Goal: Information Seeking & Learning: Check status

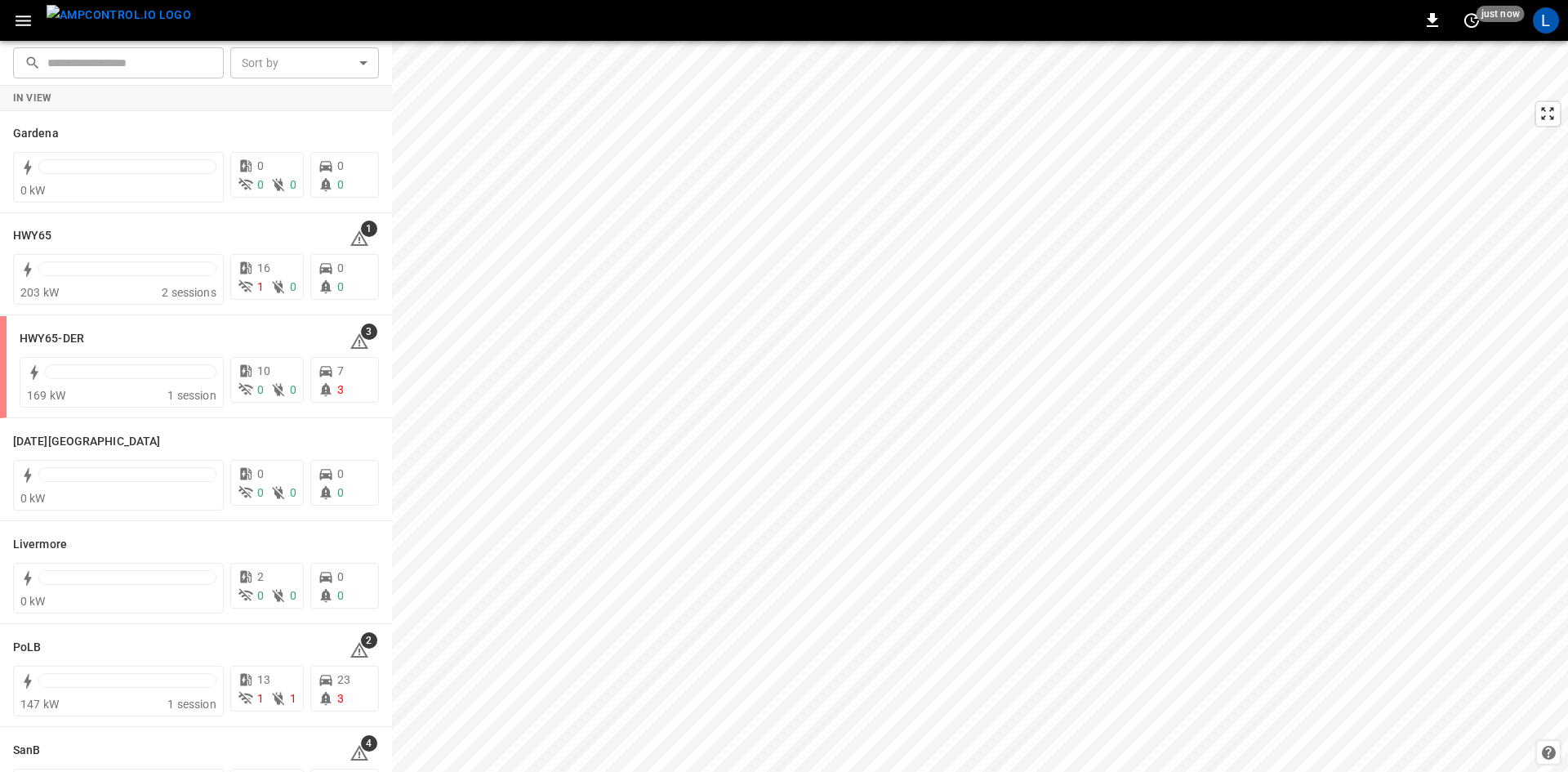
click at [28, 24] on icon "button" at bounding box center [23, 21] width 20 height 20
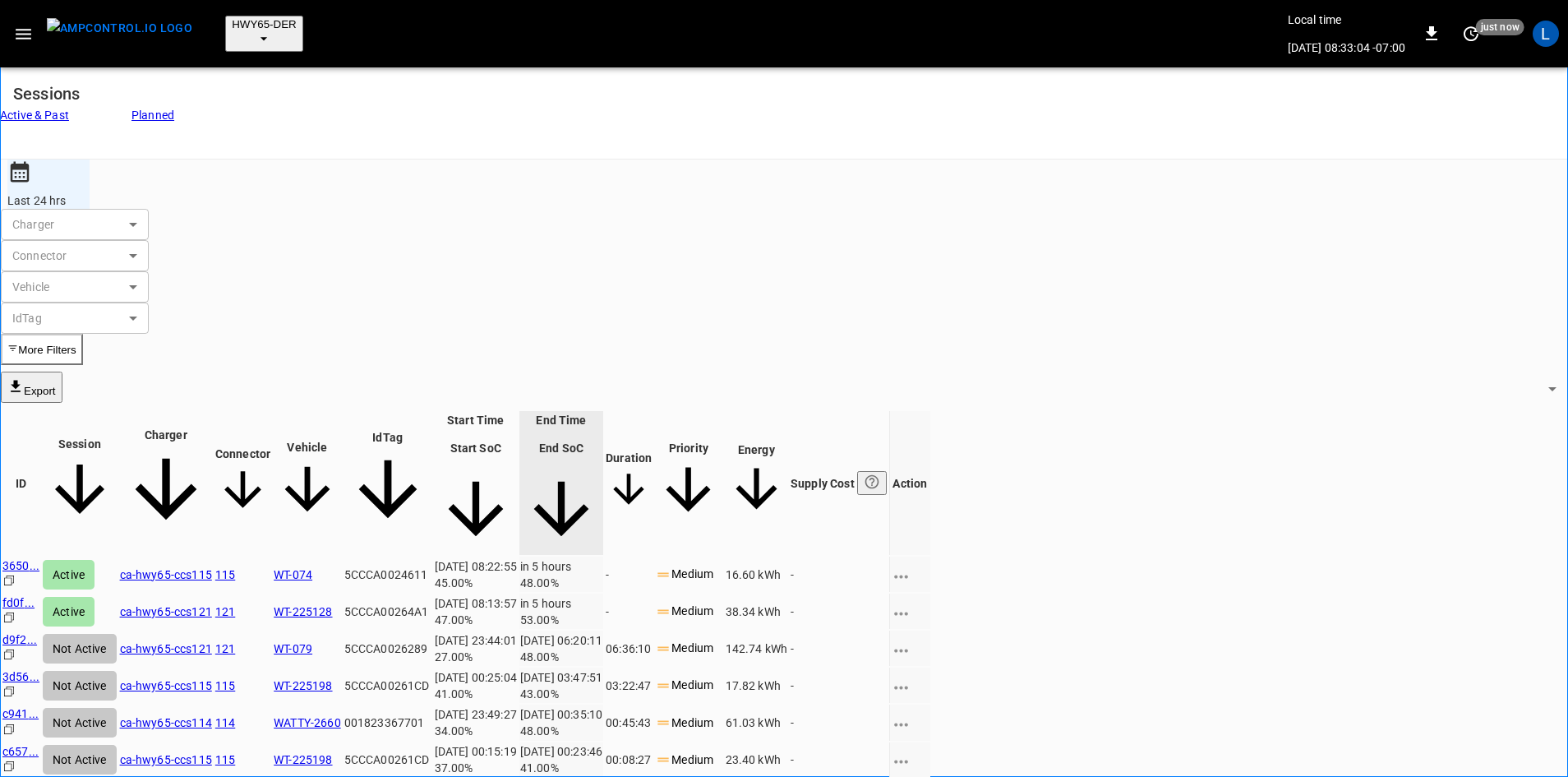
click at [212, 568] on link "ca-hwy65-ccs115" at bounding box center [166, 574] width 92 height 13
click at [212, 605] on link "ca-hwy65-ccs121" at bounding box center [166, 612] width 92 height 13
click at [212, 568] on link "ca-hwy65-ccs115" at bounding box center [166, 574] width 92 height 13
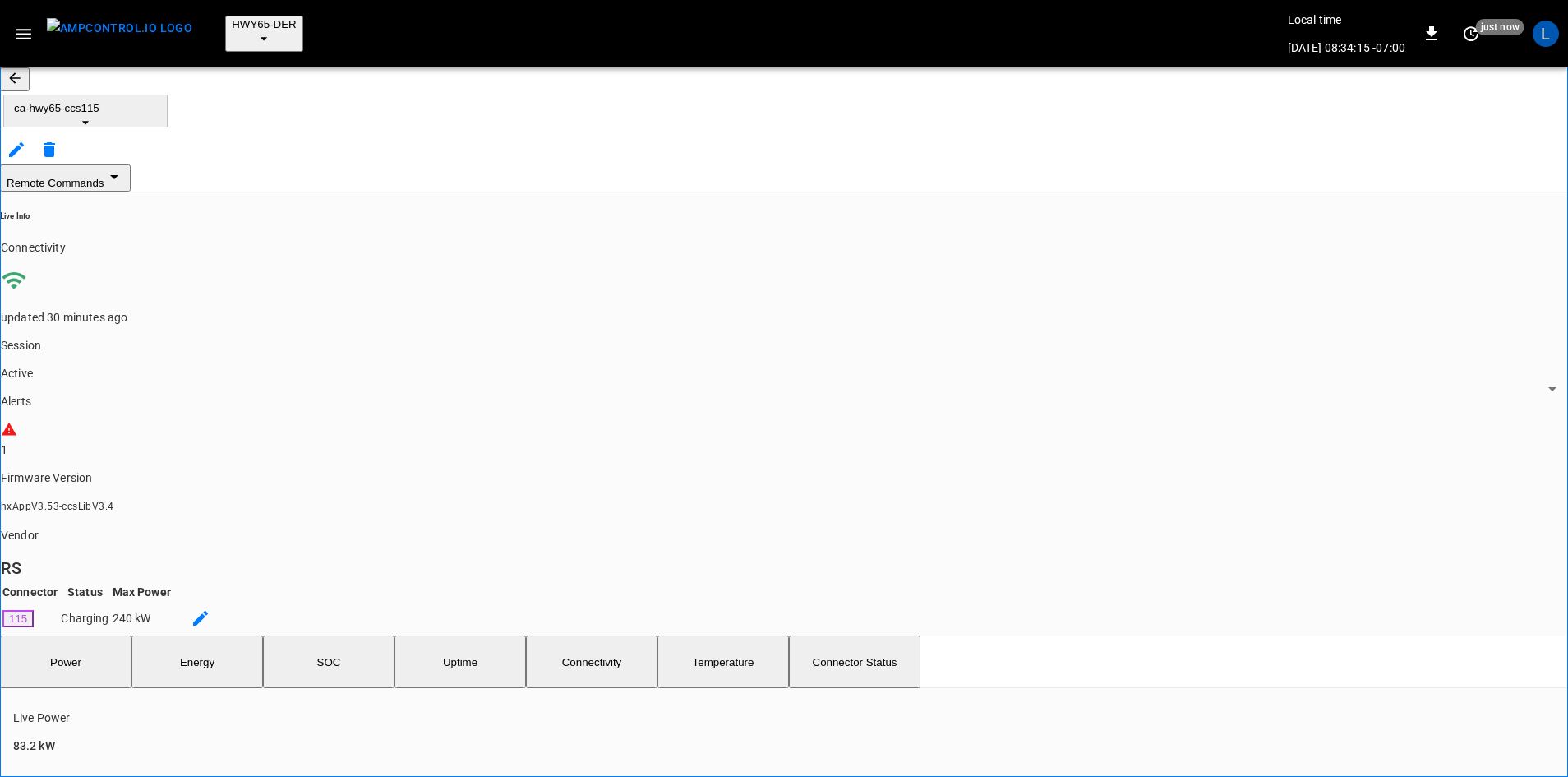
click at [237, 20] on span "HWY65-DER" at bounding box center [263, 24] width 65 height 12
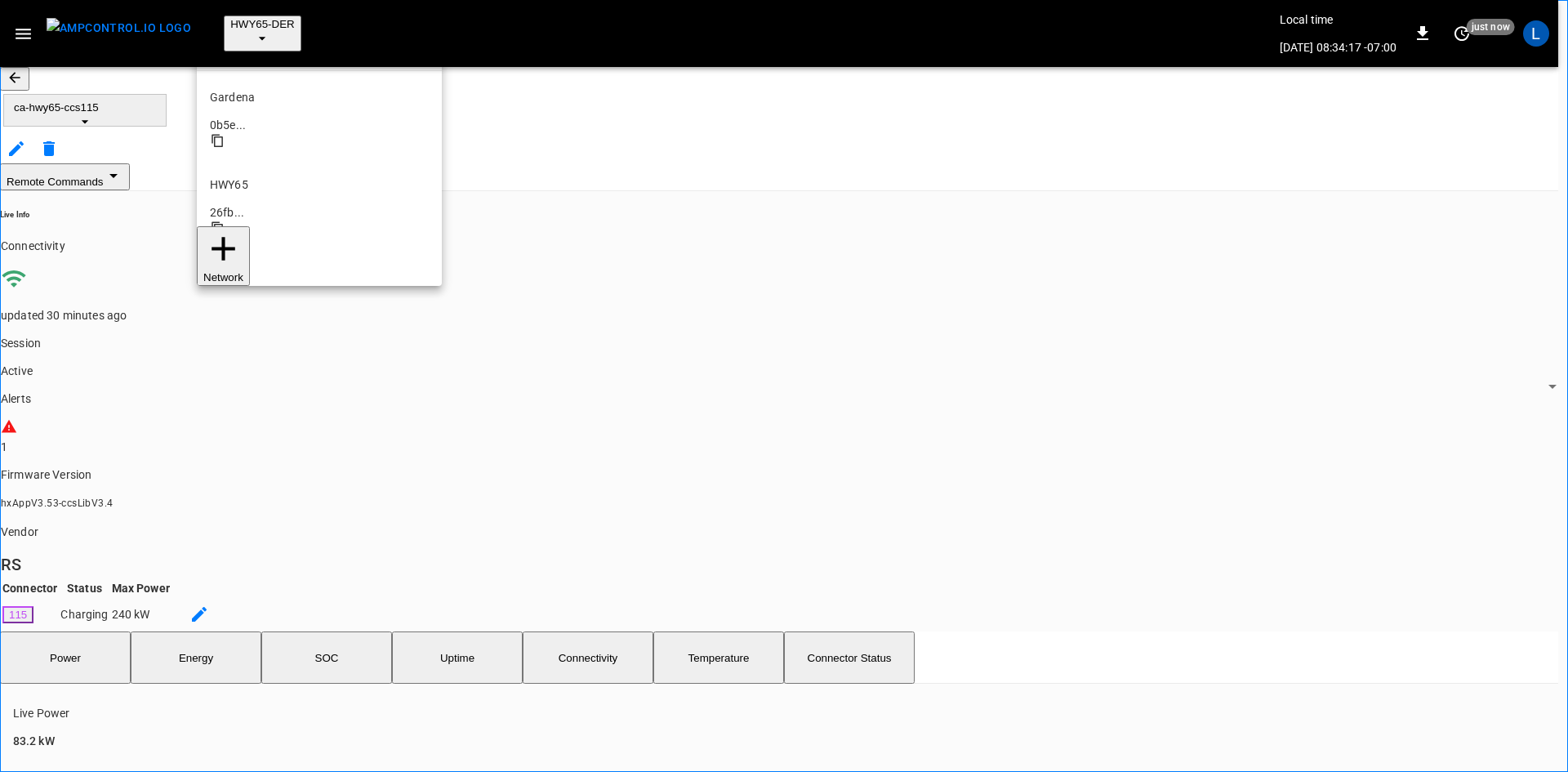
click at [255, 176] on p "HWY65" at bounding box center [319, 184] width 219 height 16
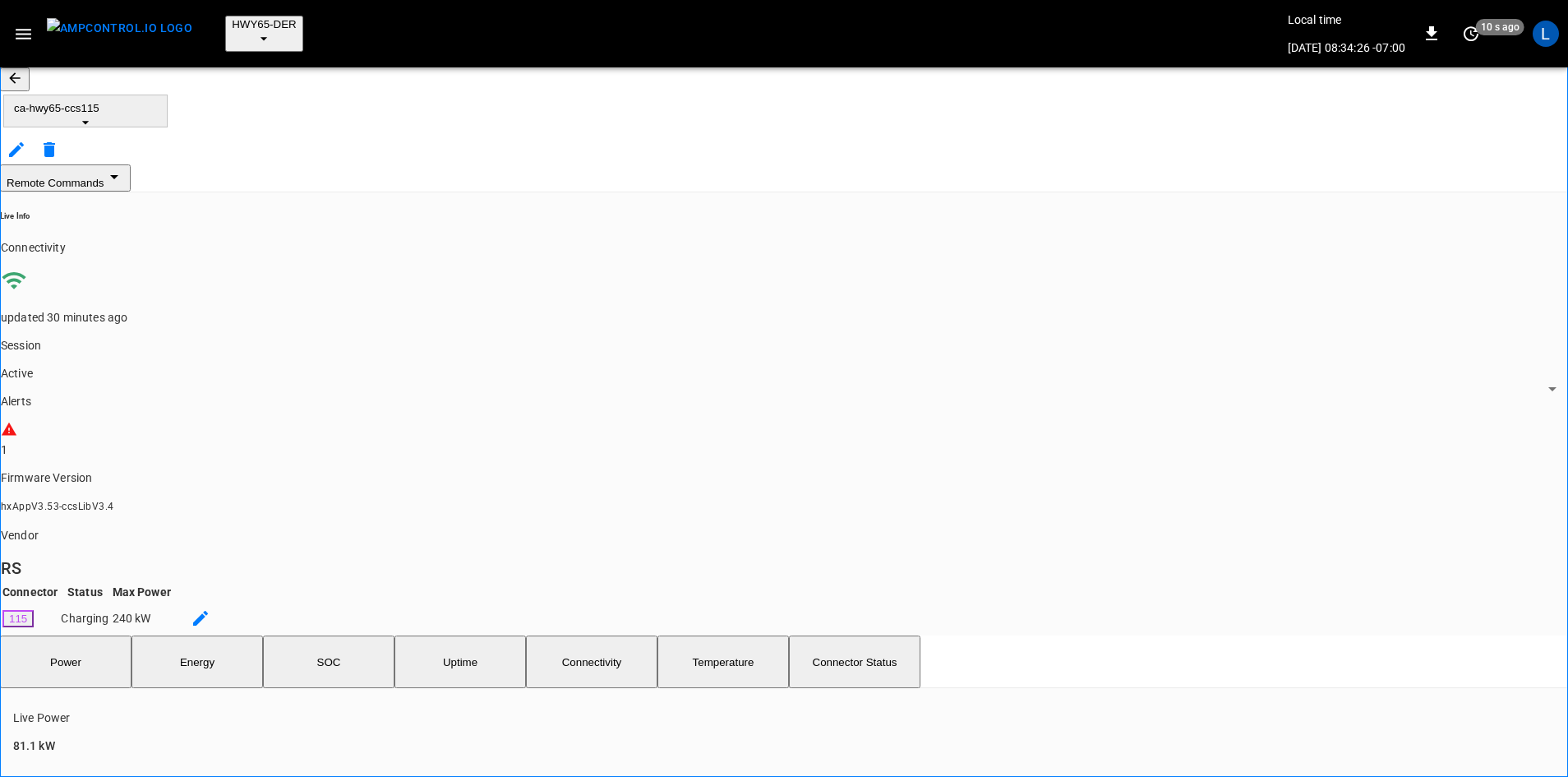
click at [248, 18] on span "HWY65-DER" at bounding box center [263, 24] width 65 height 12
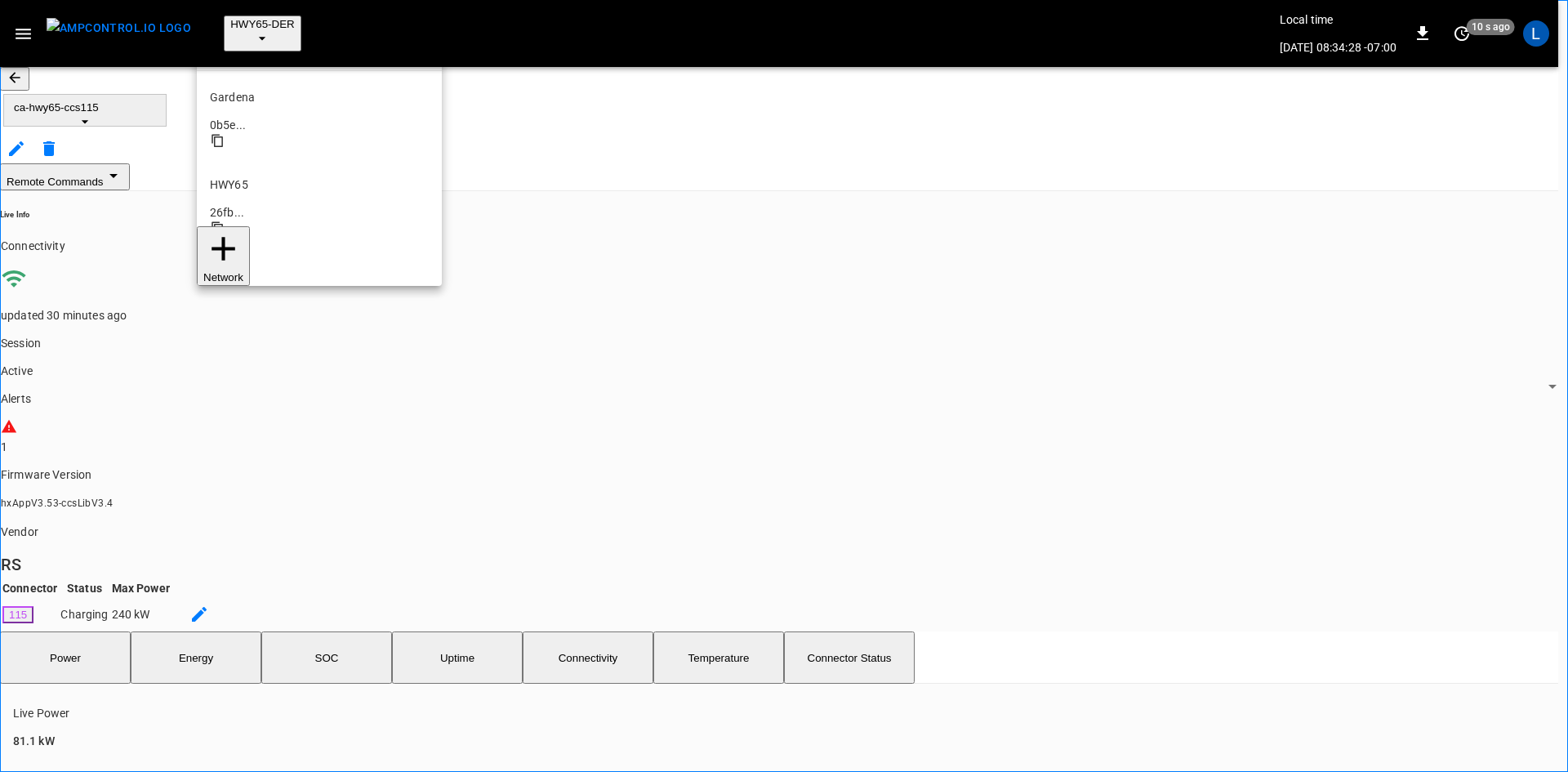
click at [284, 176] on p "HWY65" at bounding box center [319, 184] width 219 height 16
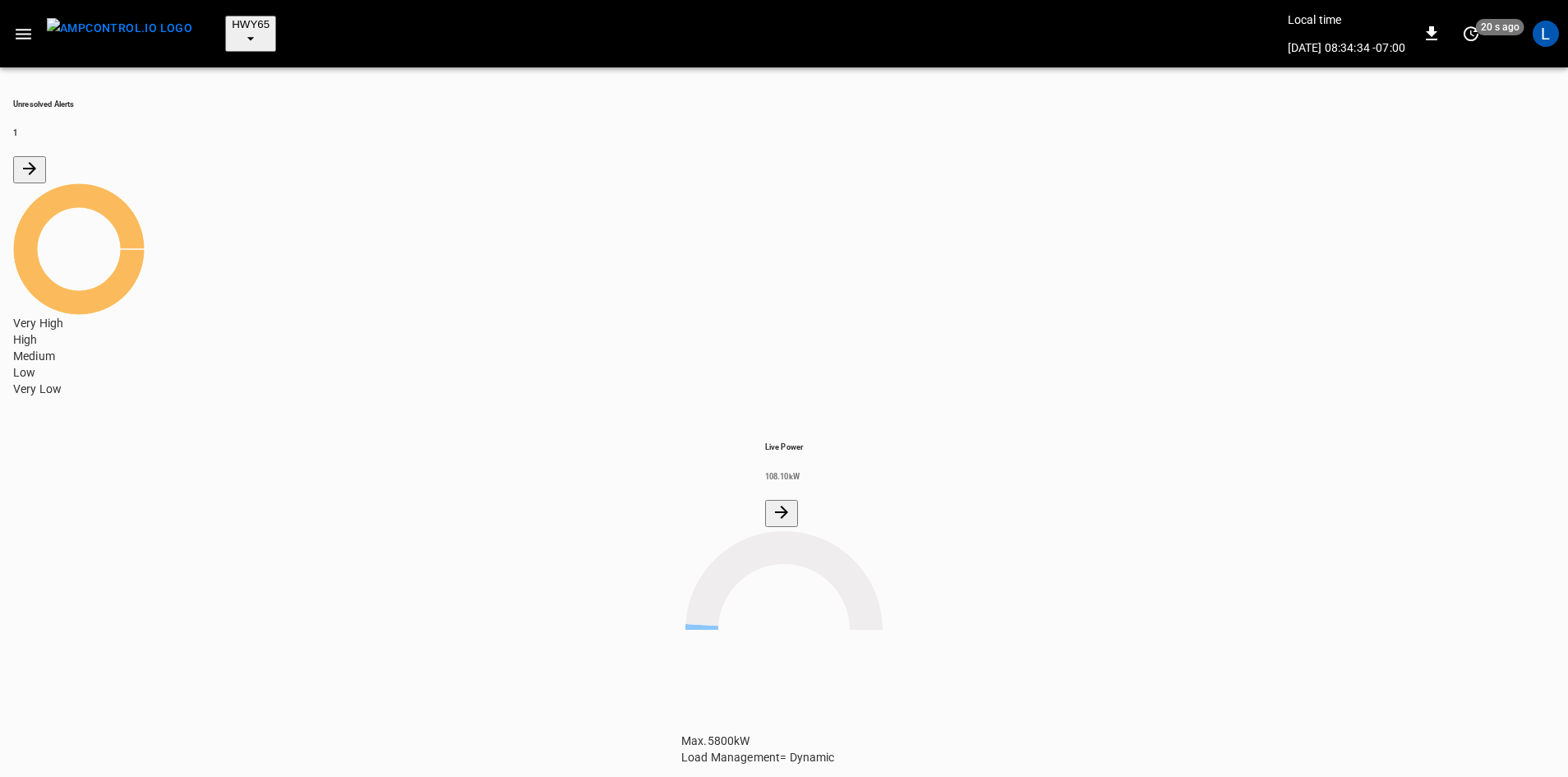
click at [28, 28] on icon "button" at bounding box center [23, 34] width 16 height 11
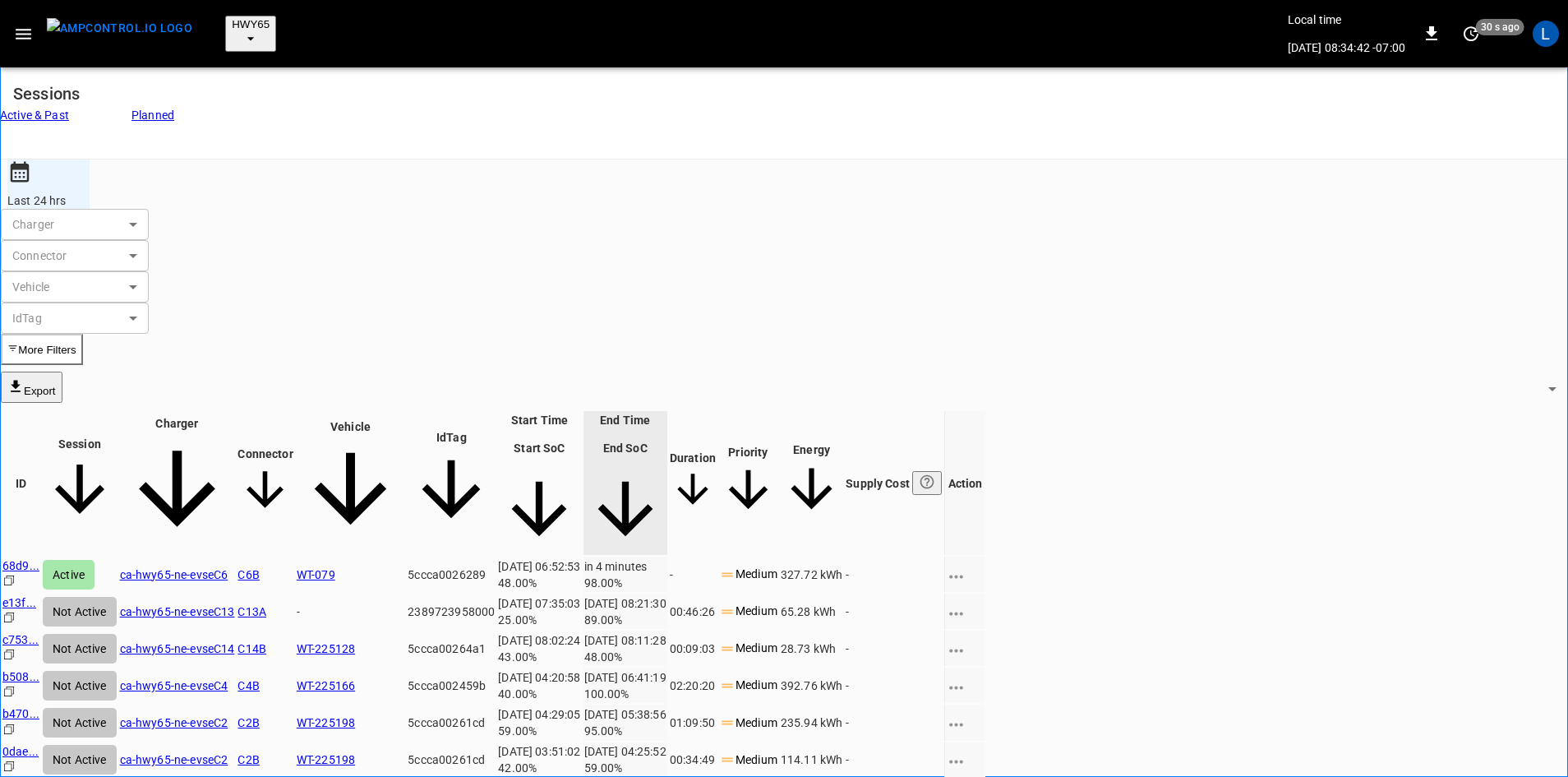
click at [229, 568] on link "ca-hwy65-ne-evseC6" at bounding box center [174, 574] width 108 height 13
click at [231, 18] on span "HWY65" at bounding box center [250, 24] width 38 height 12
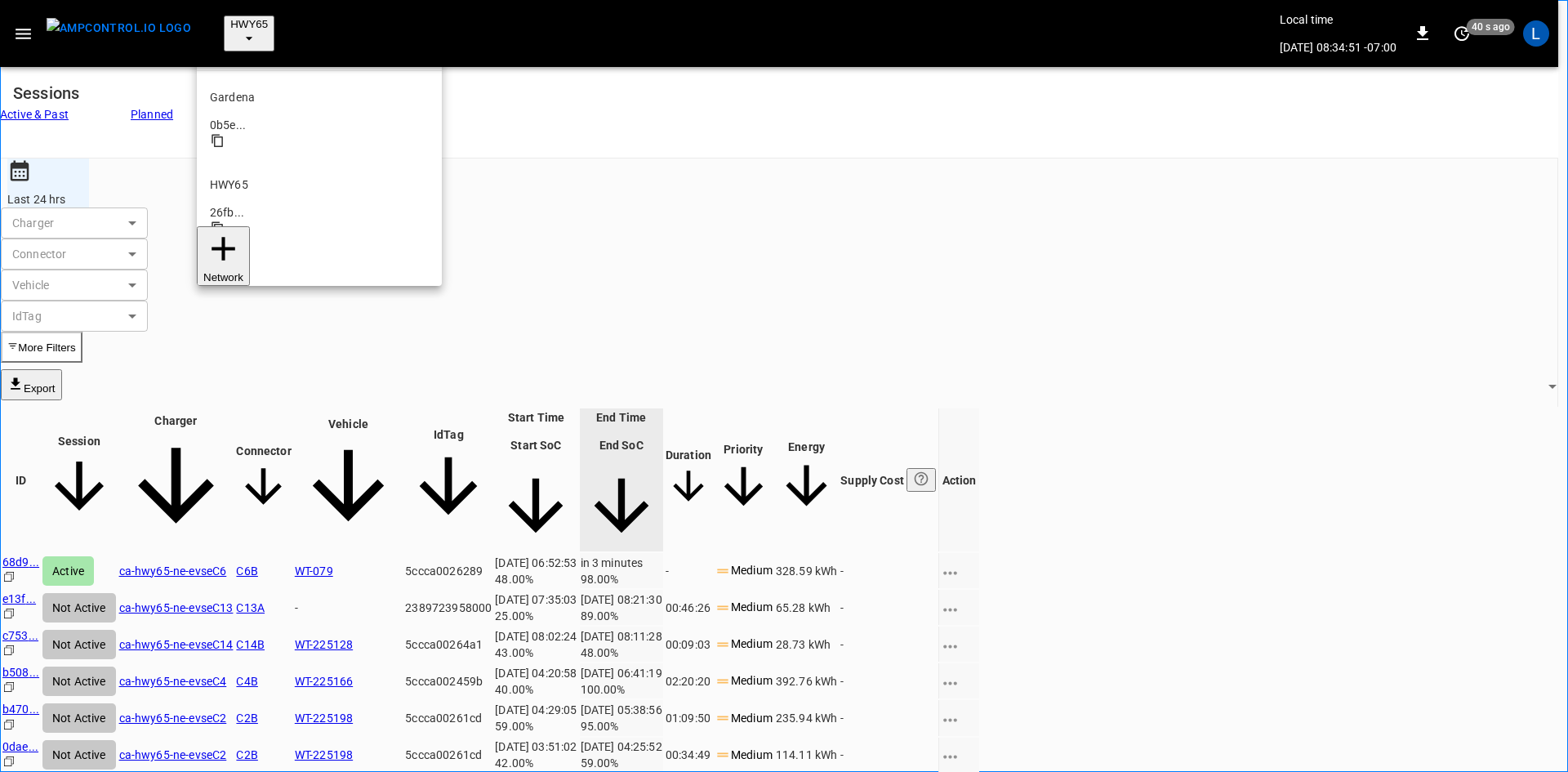
scroll to position [26, 0]
click at [235, 237] on p "HWY65-DER" at bounding box center [319, 245] width 219 height 16
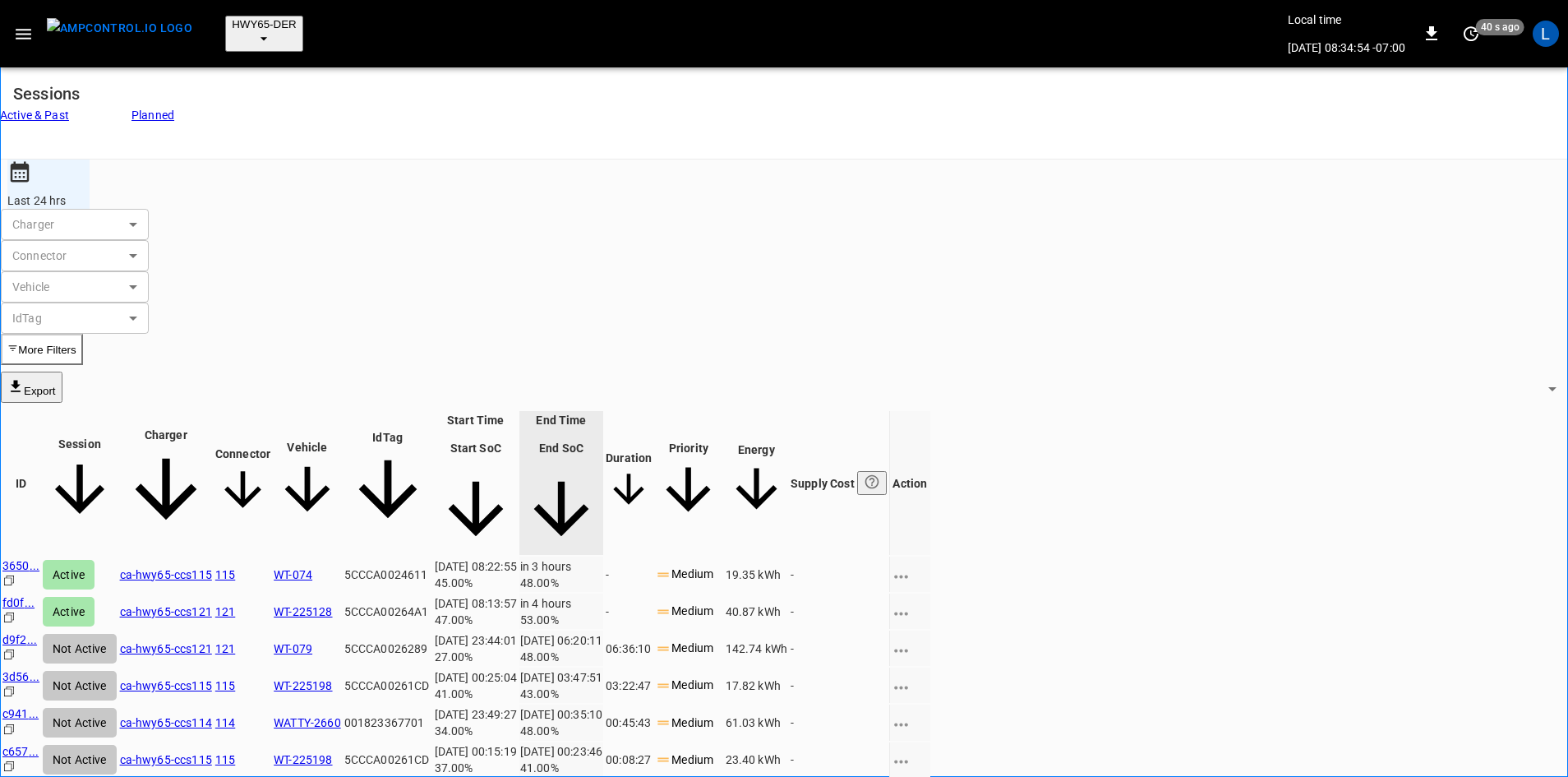
click at [212, 568] on link "ca-hwy65-ccs115" at bounding box center [166, 574] width 92 height 13
click at [231, 18] on span "HWY65-DER" at bounding box center [263, 24] width 65 height 12
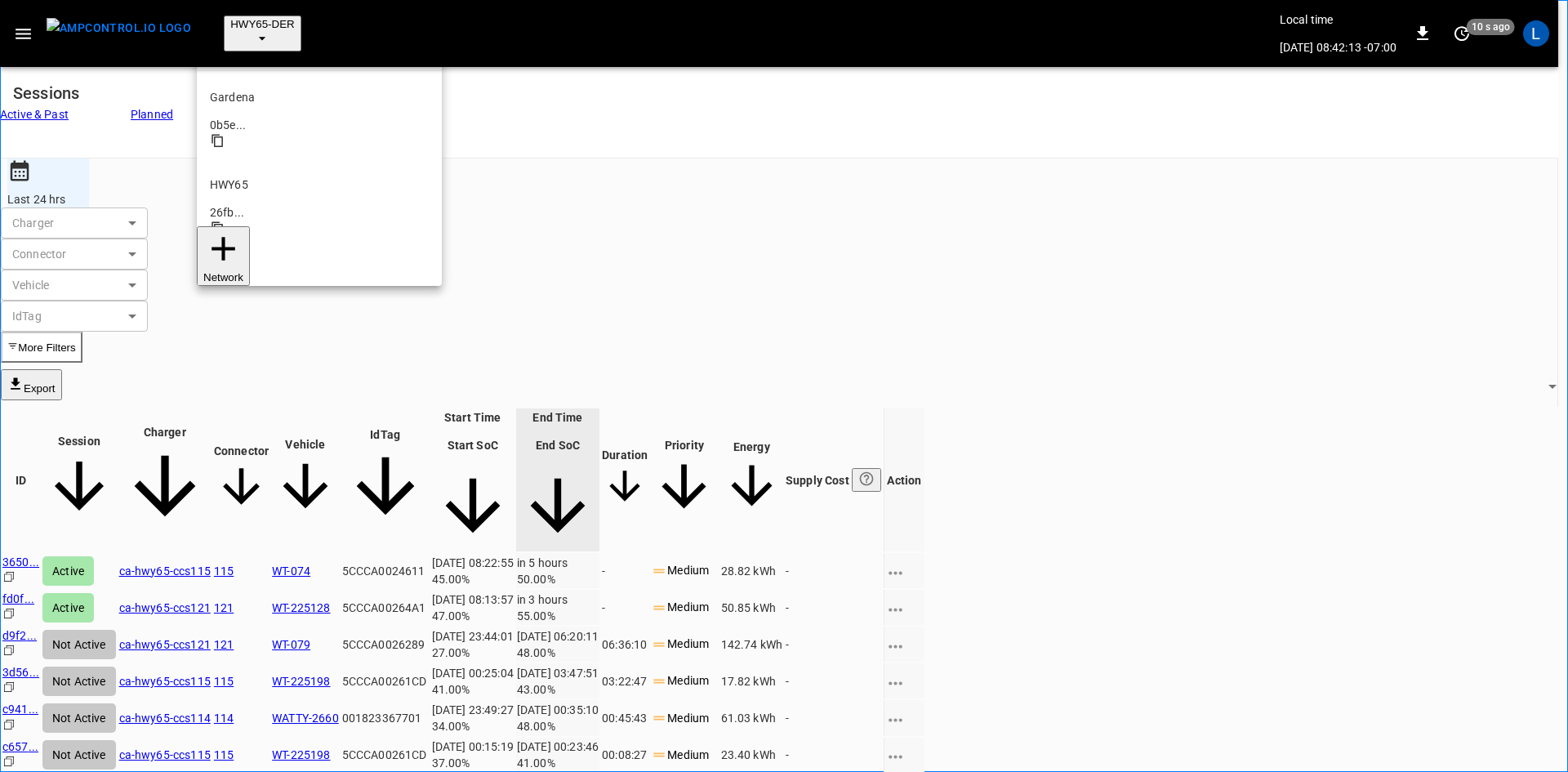
click at [260, 176] on p "HWY65" at bounding box center [319, 184] width 219 height 16
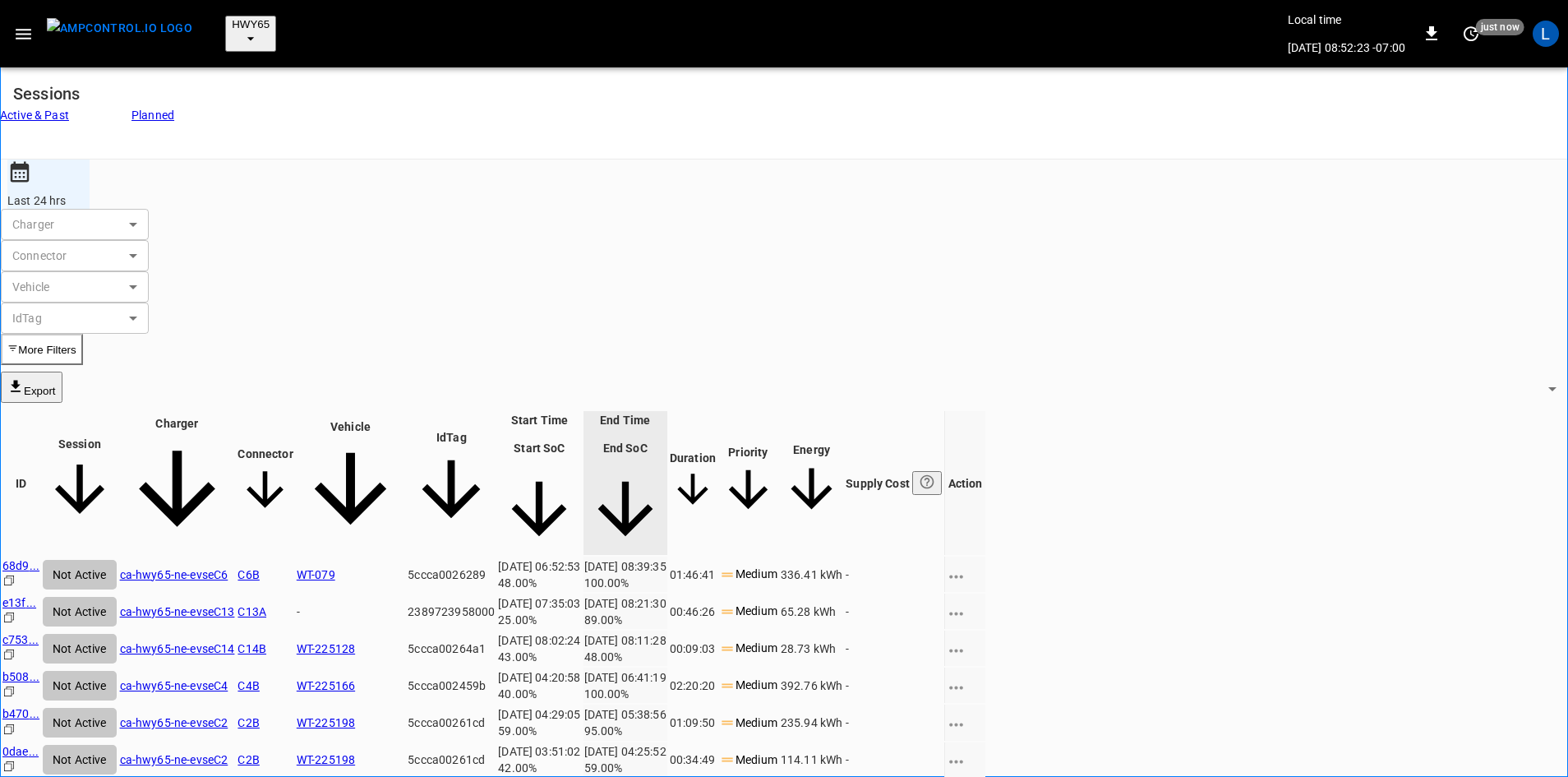
click at [242, 20] on button "HWY65" at bounding box center [250, 33] width 50 height 36
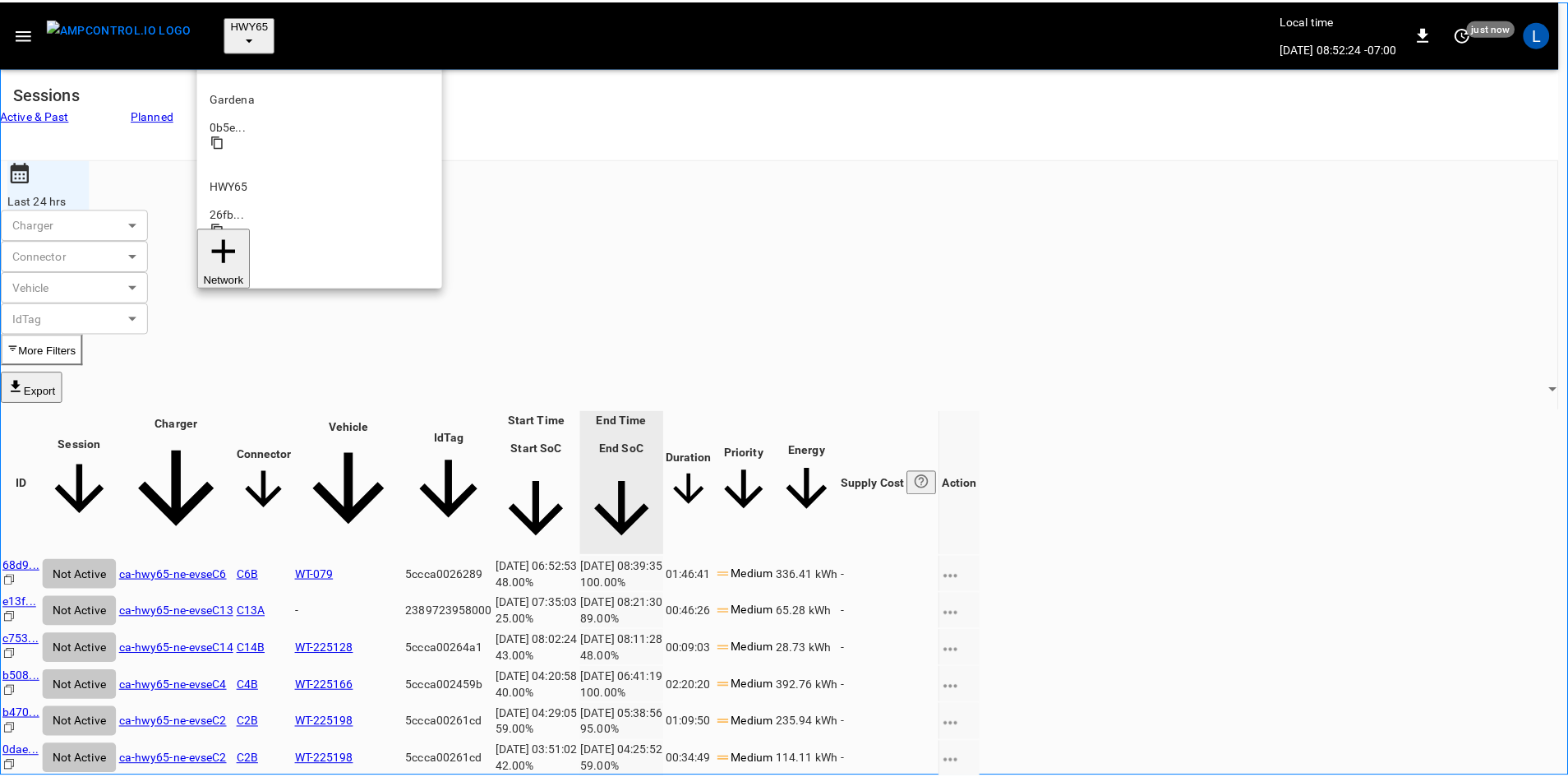
scroll to position [27, 0]
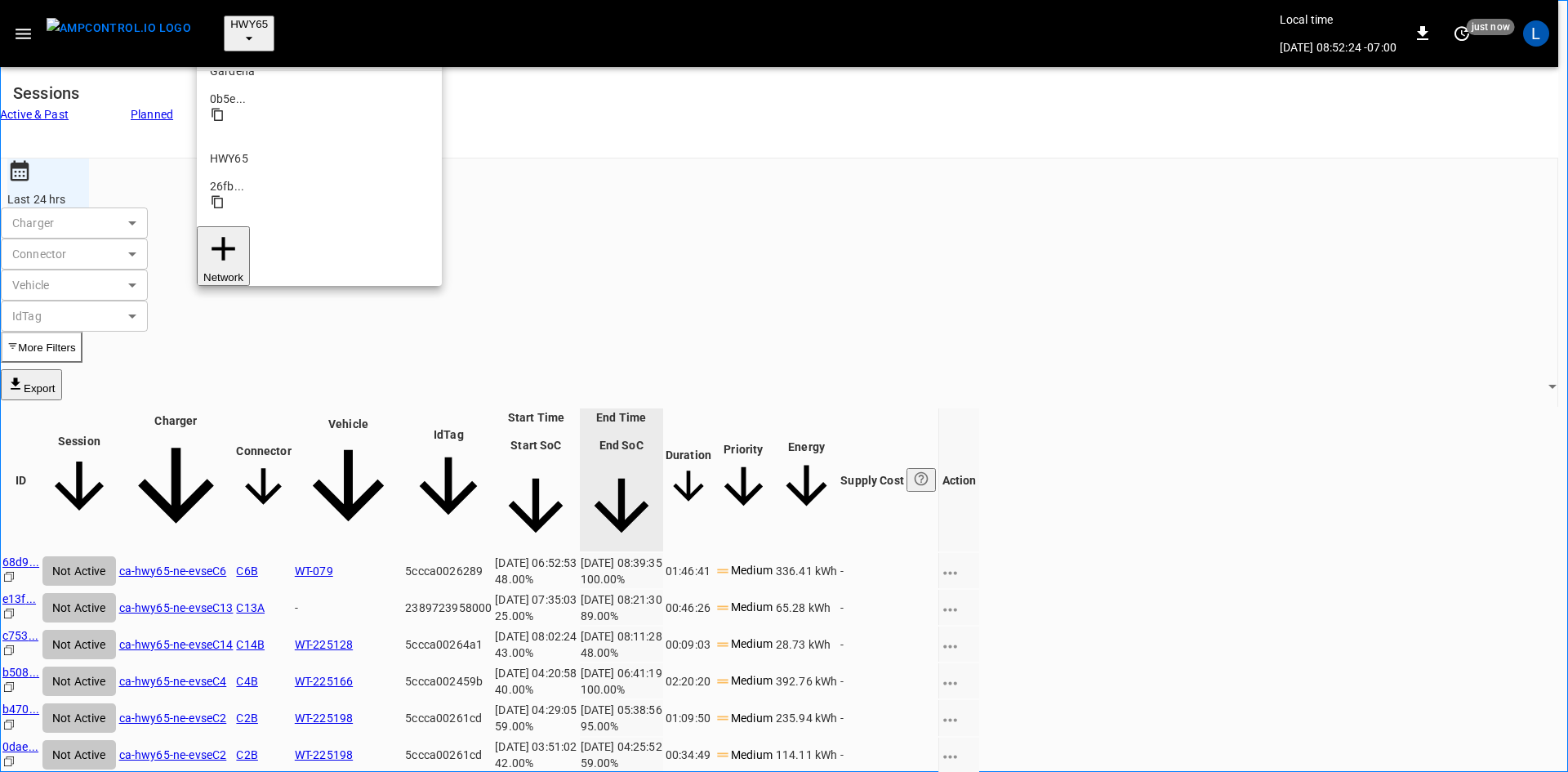
click at [270, 237] on p "HWY65-DER" at bounding box center [319, 245] width 219 height 16
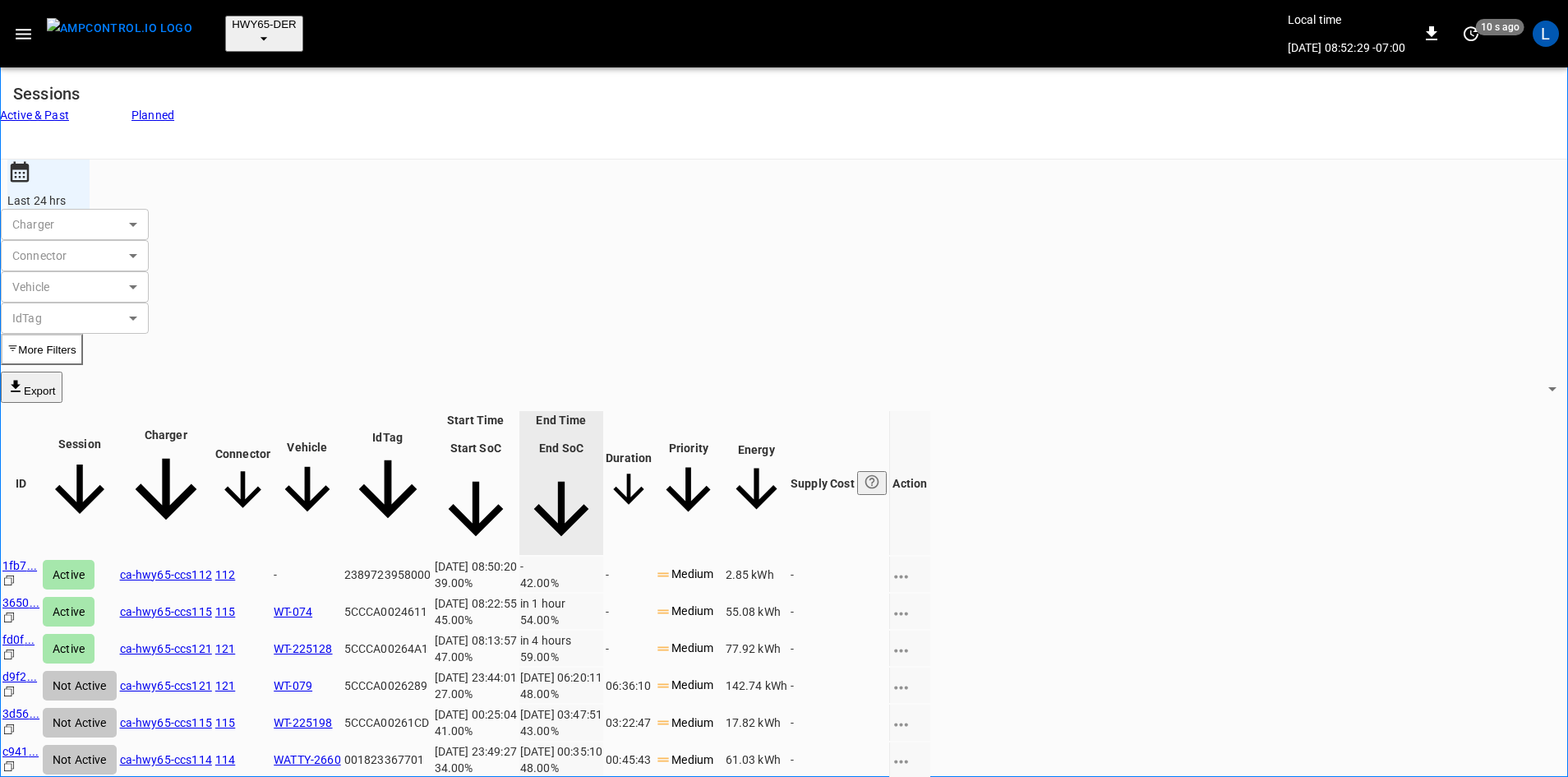
click at [212, 605] on link "ca-hwy65-ccs115" at bounding box center [166, 612] width 92 height 13
click at [212, 642] on link "ca-hwy65-ccs121" at bounding box center [166, 648] width 92 height 13
click at [25, 31] on button "button" at bounding box center [23, 34] width 34 height 30
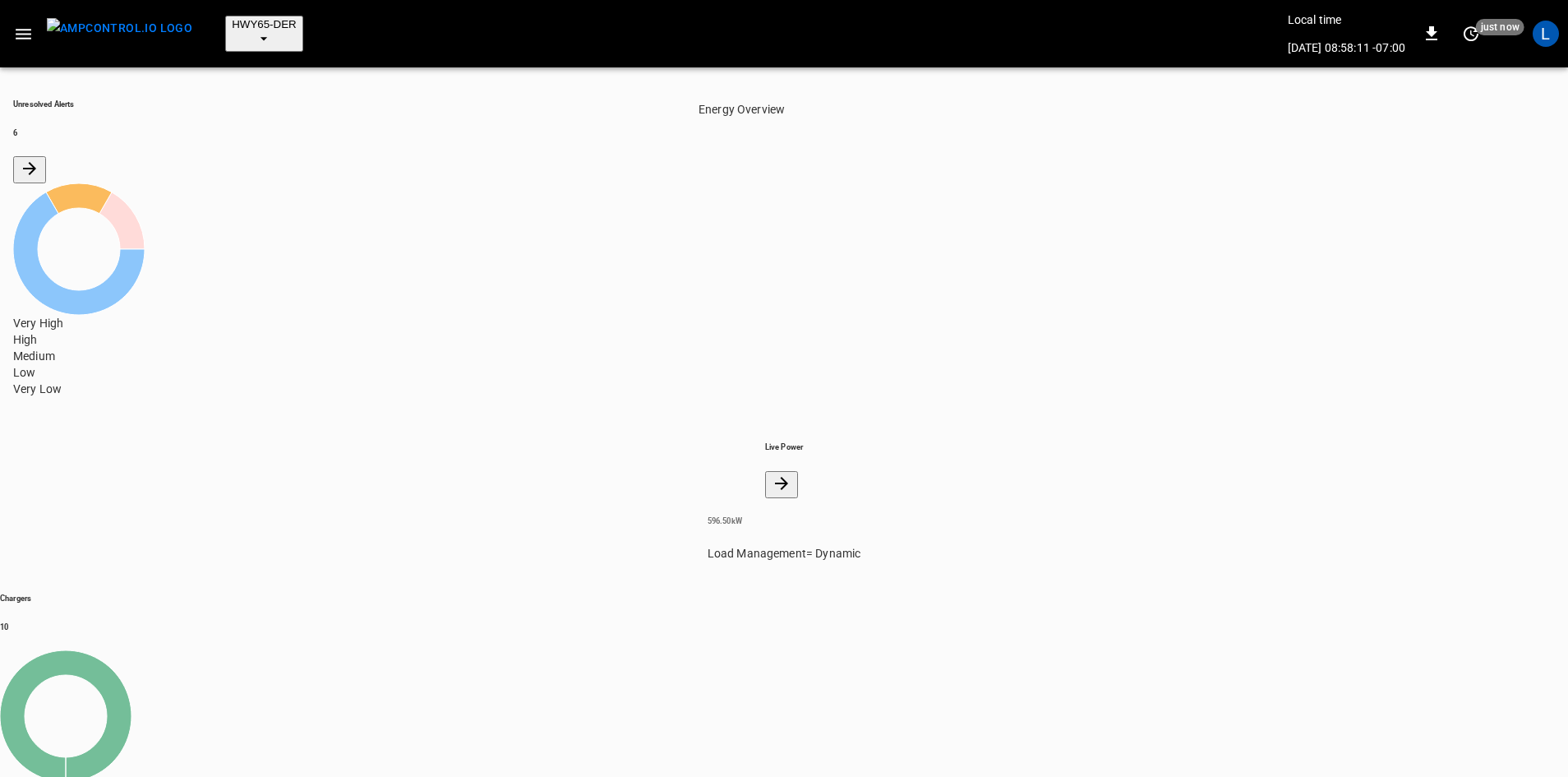
click at [771, 473] on icon "Energy Overview" at bounding box center [780, 482] width 19 height 19
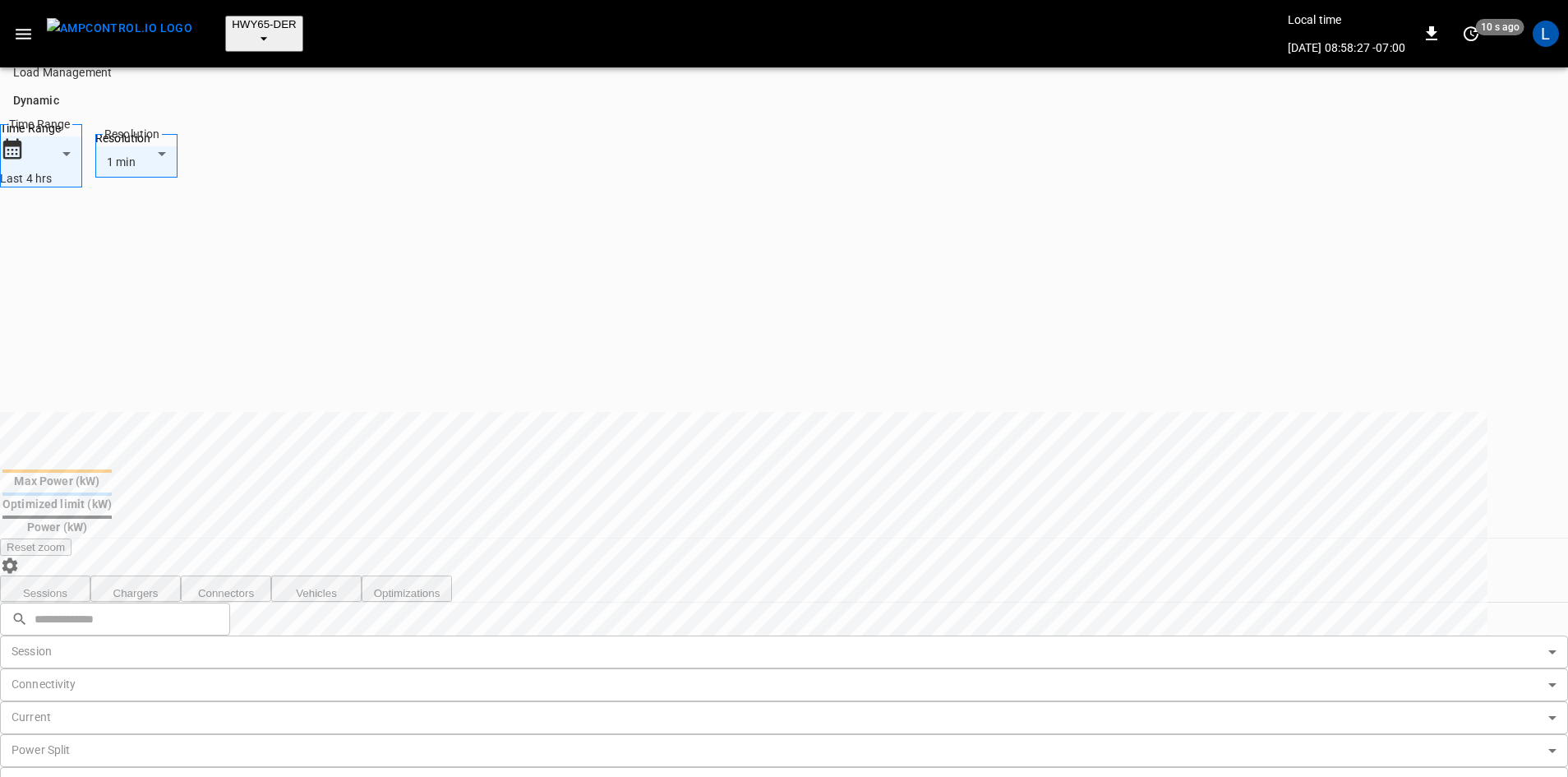
scroll to position [329, 0]
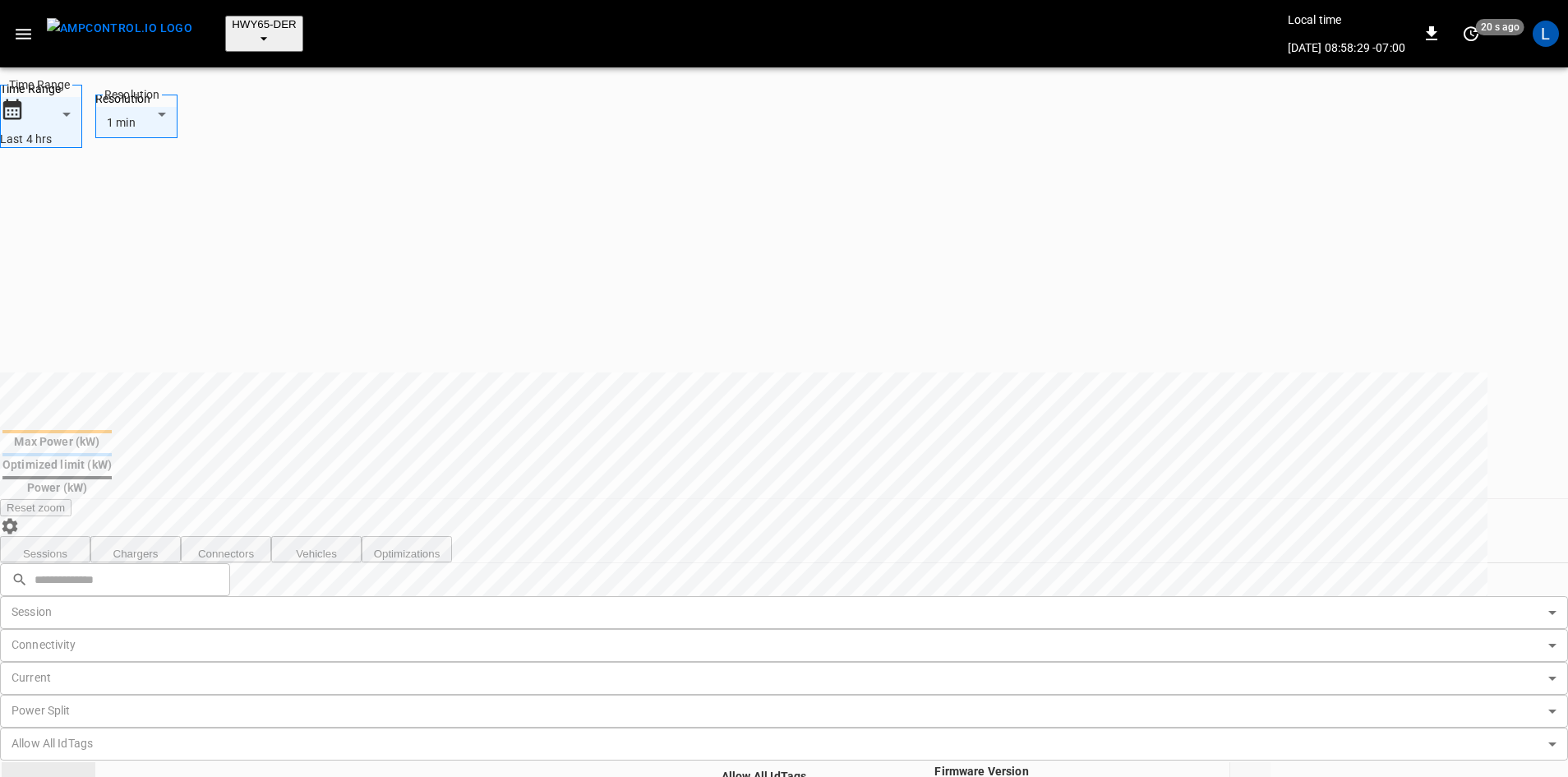
click at [75, 536] on button "Sessions" at bounding box center [45, 549] width 90 height 27
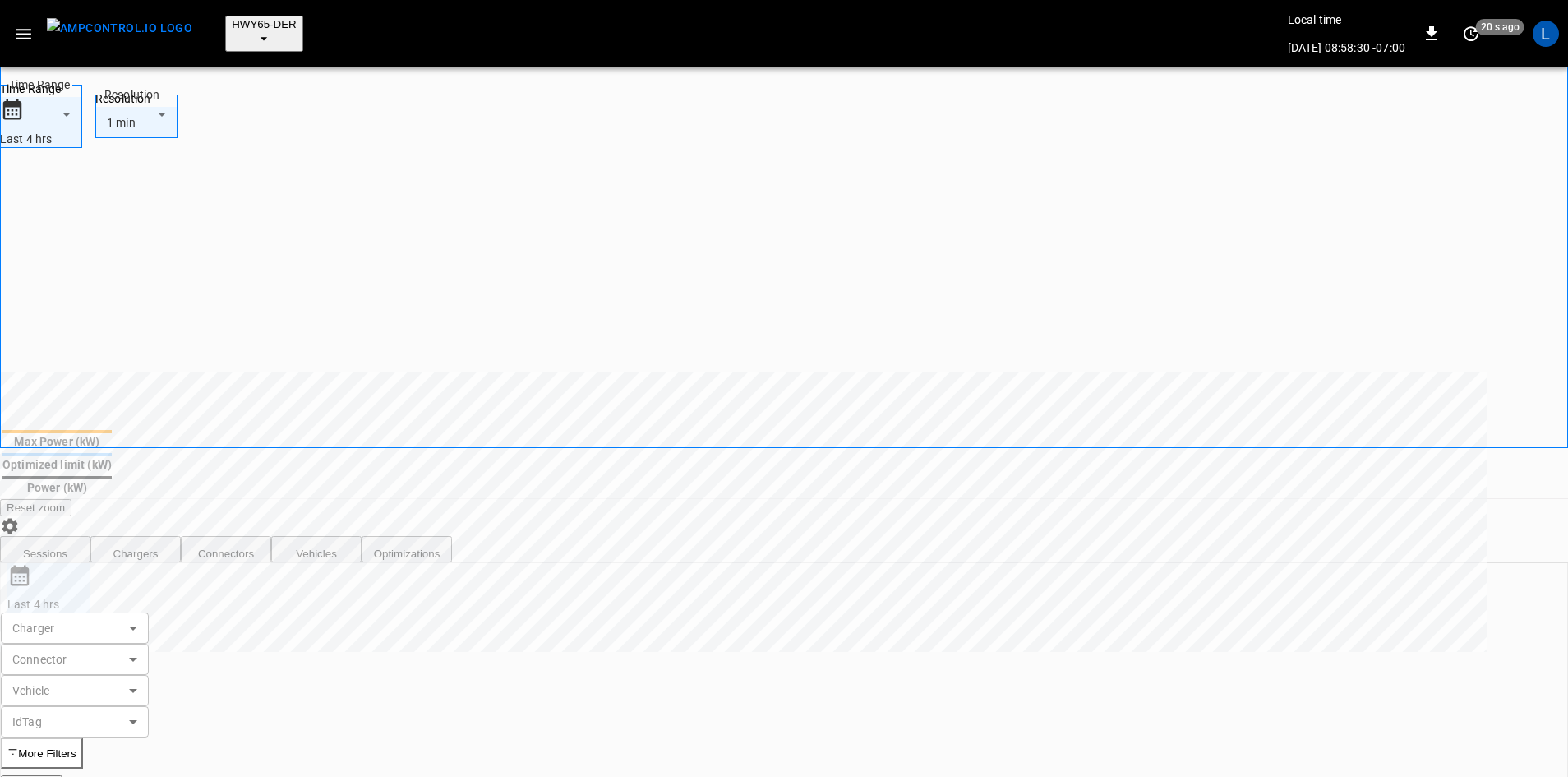
click at [254, 391] on body "**********" at bounding box center [784, 463] width 1568 height 1583
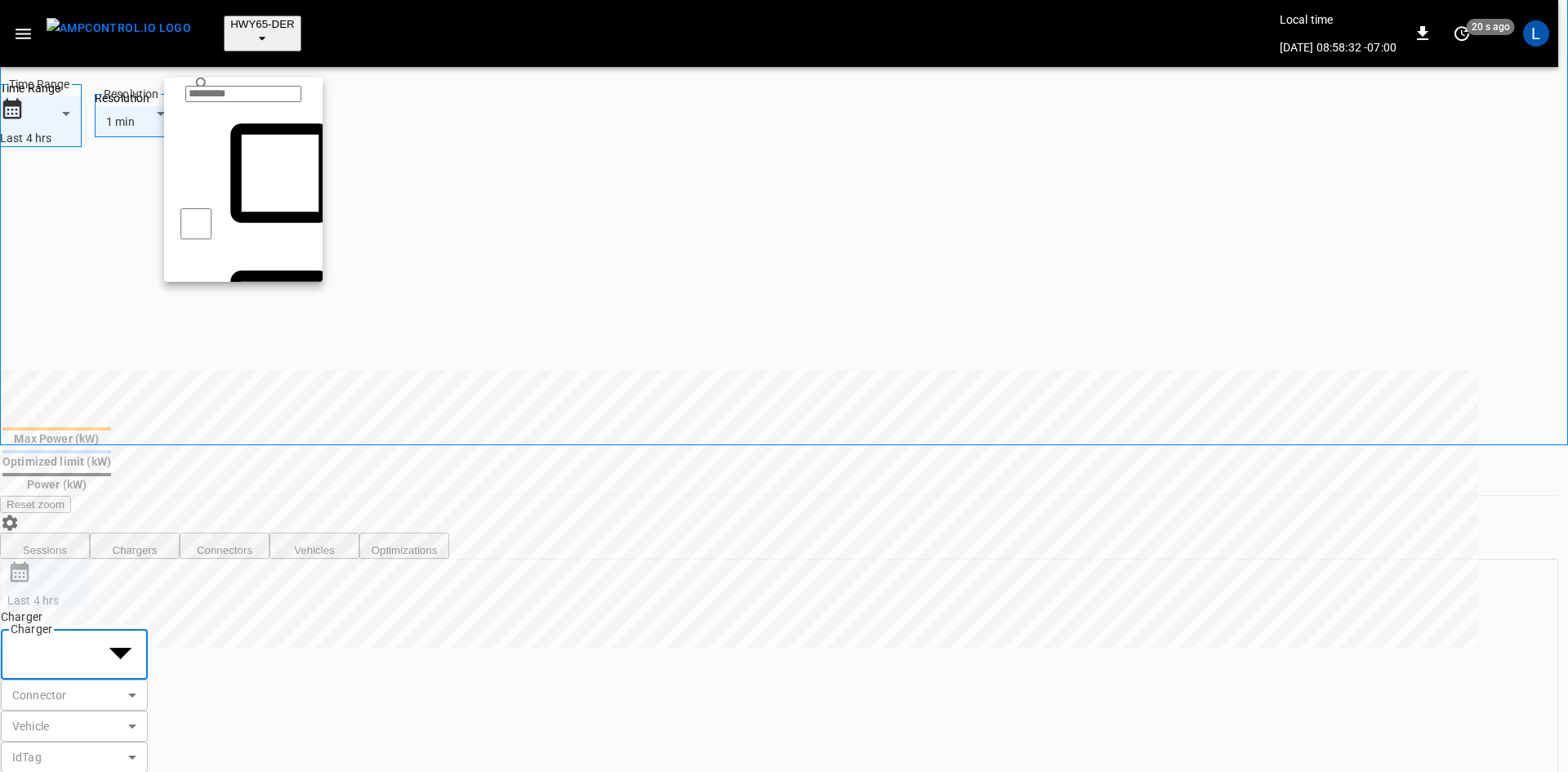
drag, startPoint x: 728, startPoint y: 387, endPoint x: 720, endPoint y: 393, distance: 10.0
click at [727, 388] on div at bounding box center [784, 386] width 1568 height 772
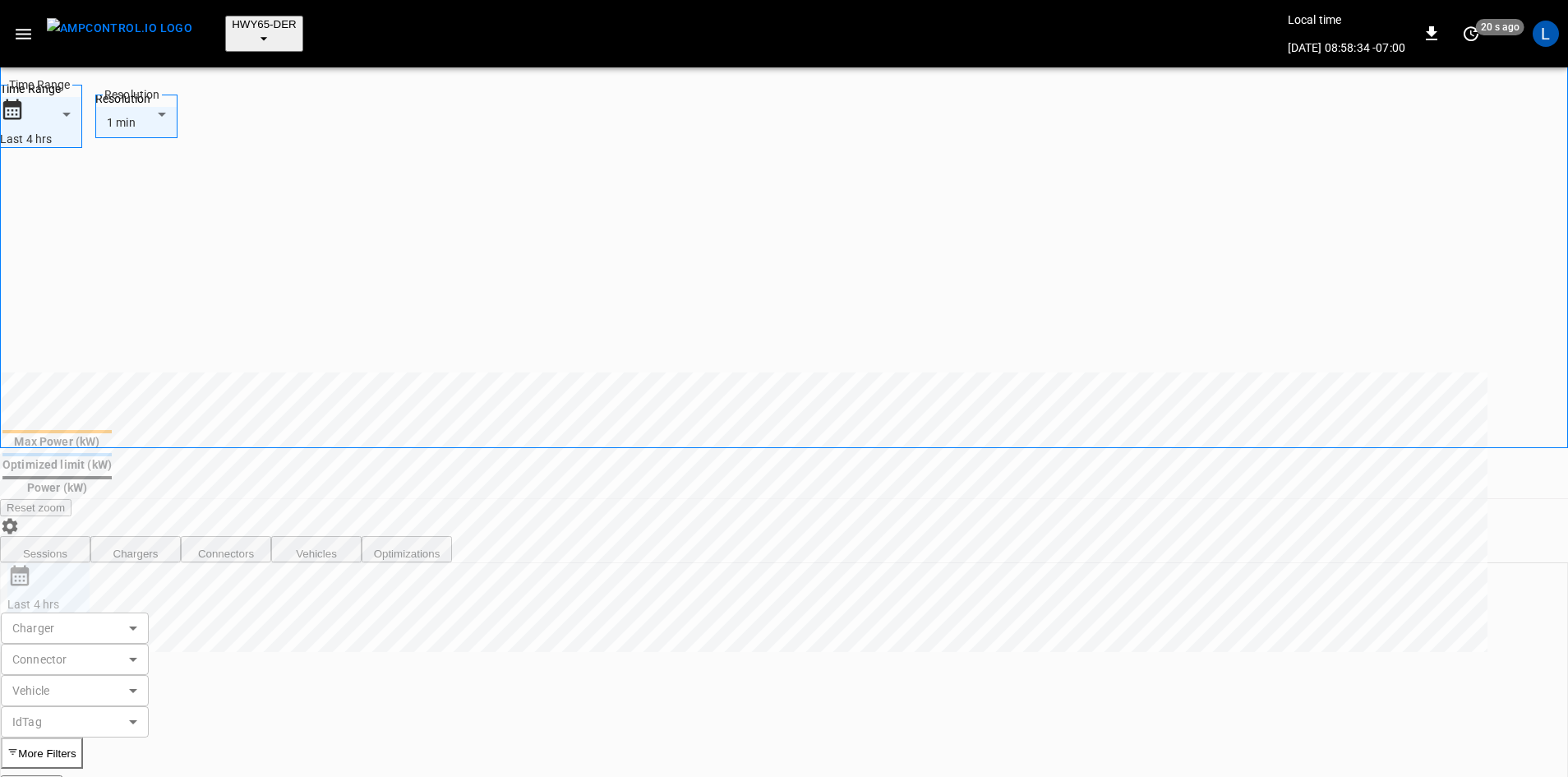
click at [83, 738] on button "More Filters" at bounding box center [41, 753] width 82 height 31
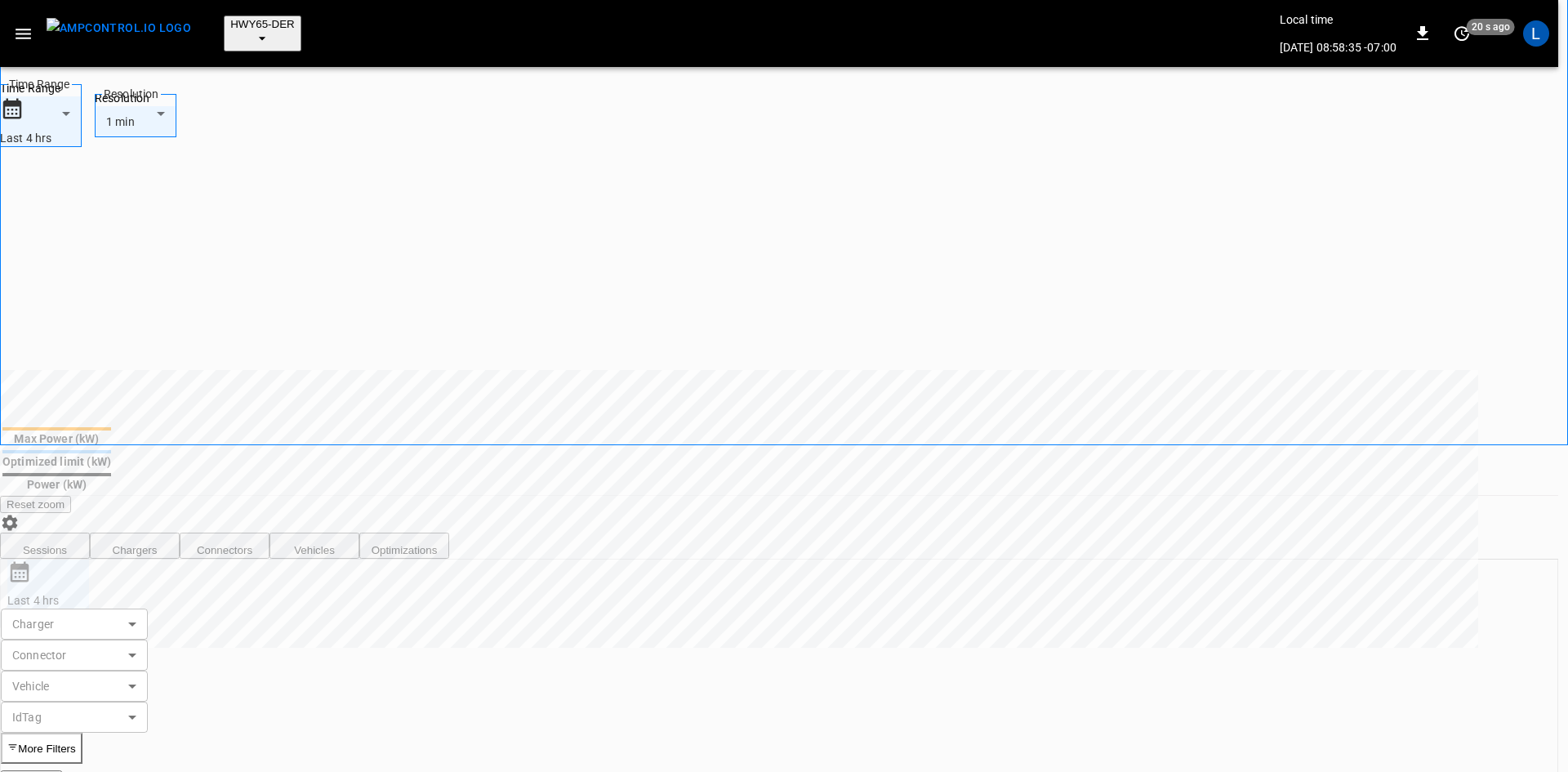
click at [737, 454] on body "**********" at bounding box center [784, 538] width 1568 height 1731
click at [710, 196] on div "Active" at bounding box center [713, 181] width 51 height 30
type input "******"
click at [867, 383] on div at bounding box center [784, 386] width 1568 height 772
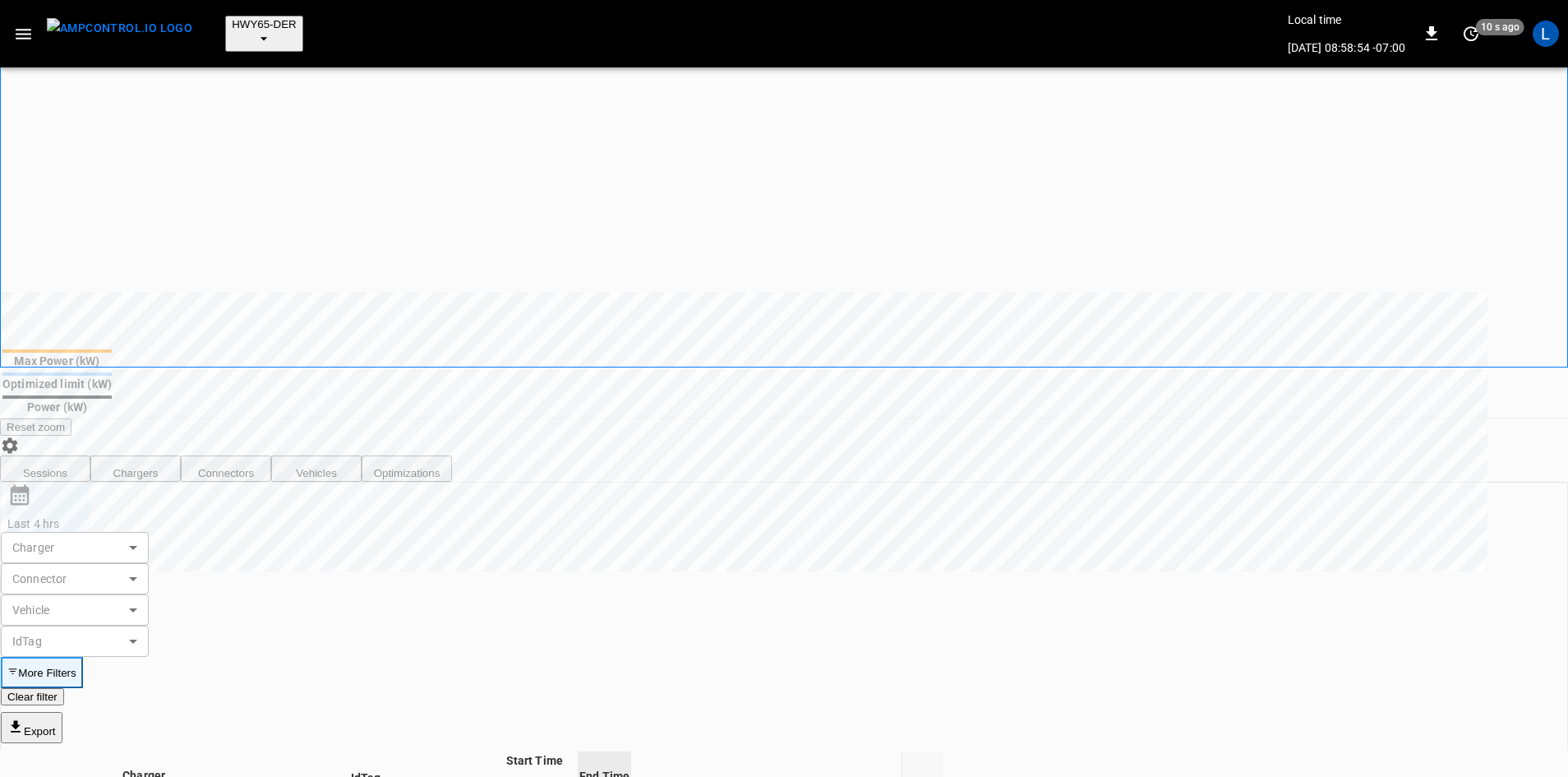
scroll to position [411, 0]
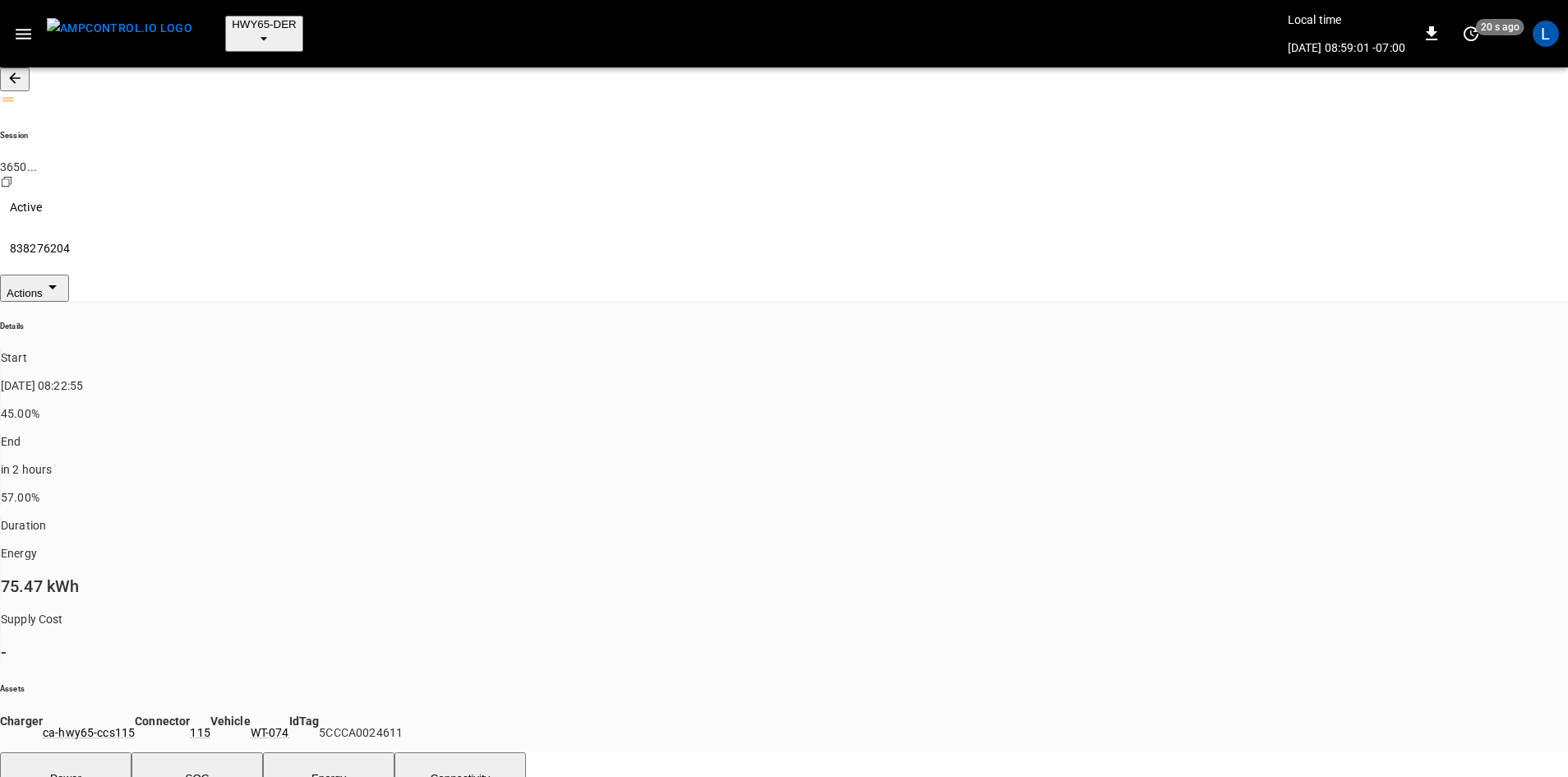
click at [228, 752] on button "SOC" at bounding box center [196, 778] width 131 height 52
click at [23, 70] on icon "button" at bounding box center [15, 78] width 17 height 17
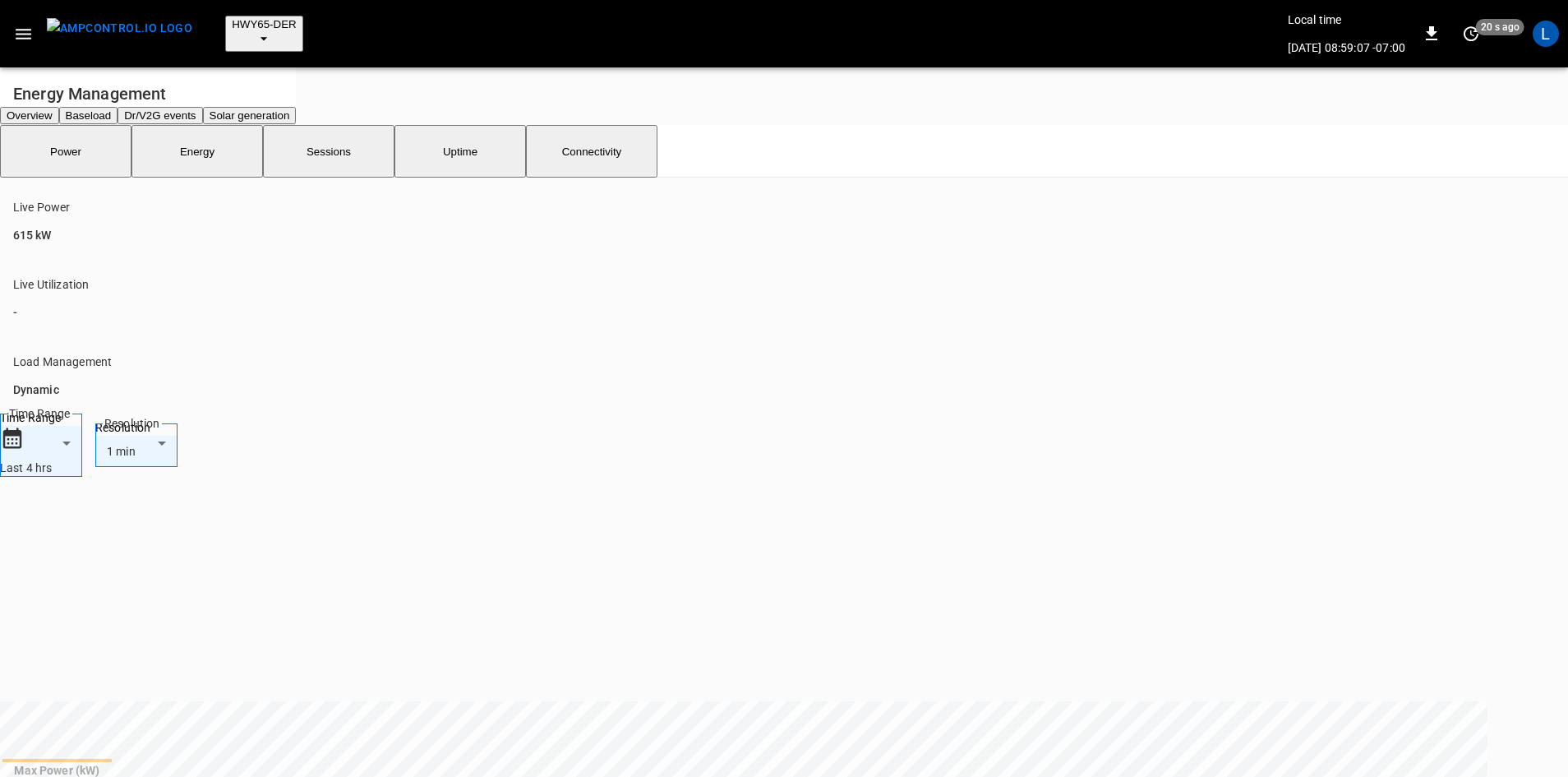
scroll to position [411, 0]
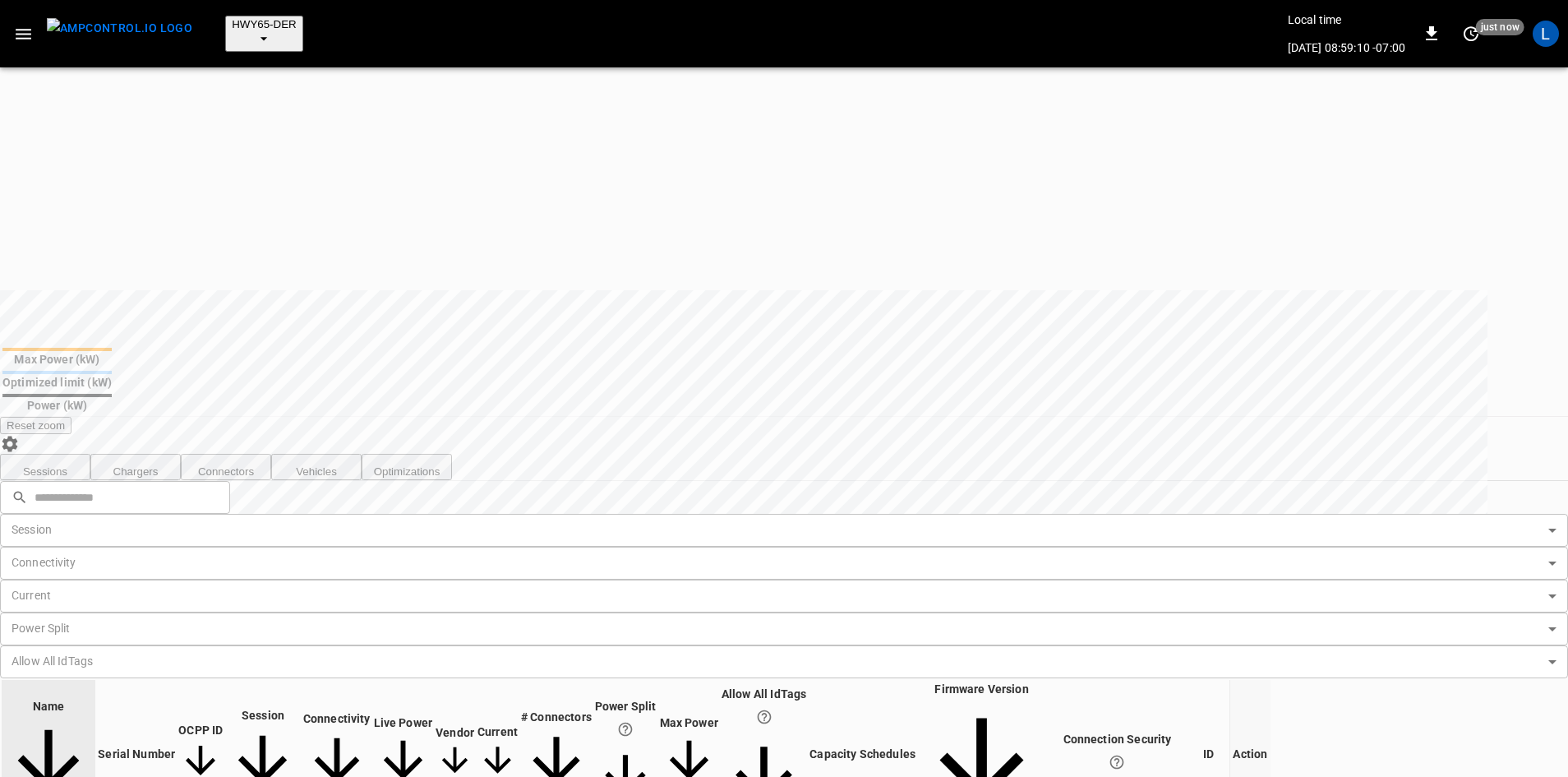
click at [82, 454] on button "Sessions" at bounding box center [45, 467] width 90 height 27
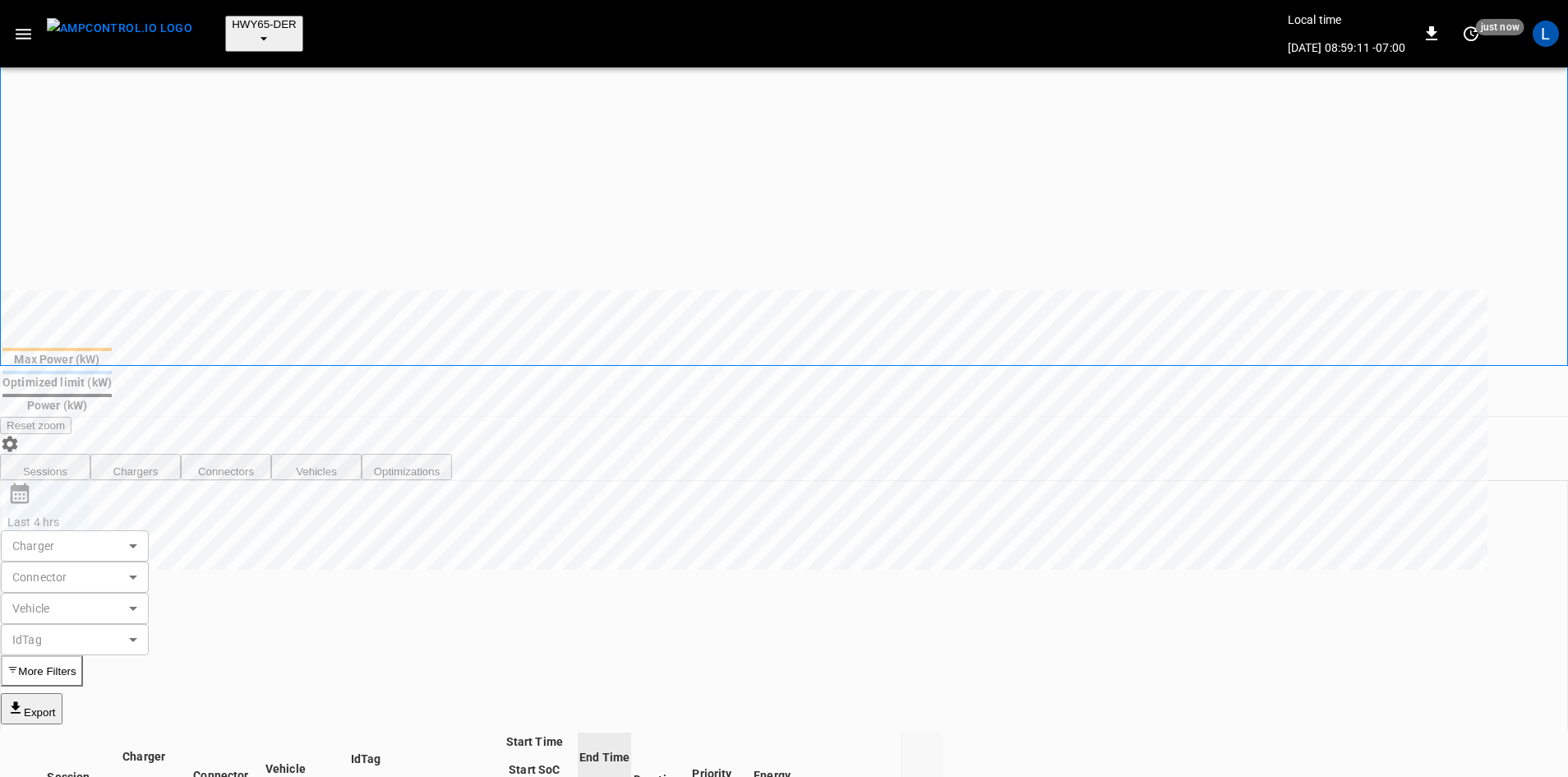
click at [83, 655] on button "More Filters" at bounding box center [41, 670] width 82 height 31
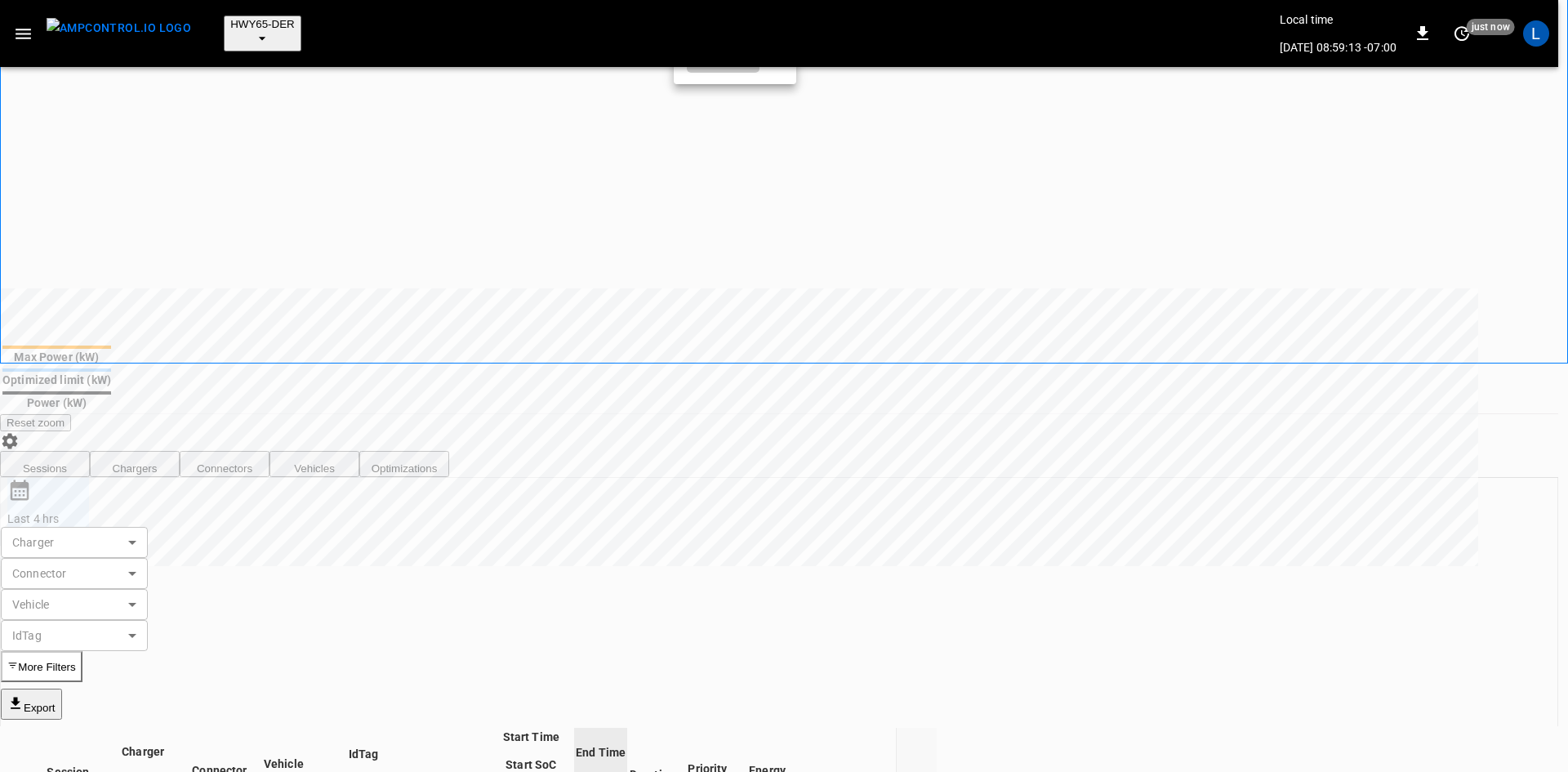
click at [727, 387] on body "**********" at bounding box center [784, 447] width 1568 height 1711
click at [708, 33] on div "Active" at bounding box center [713, 17] width 51 height 30
type input "******"
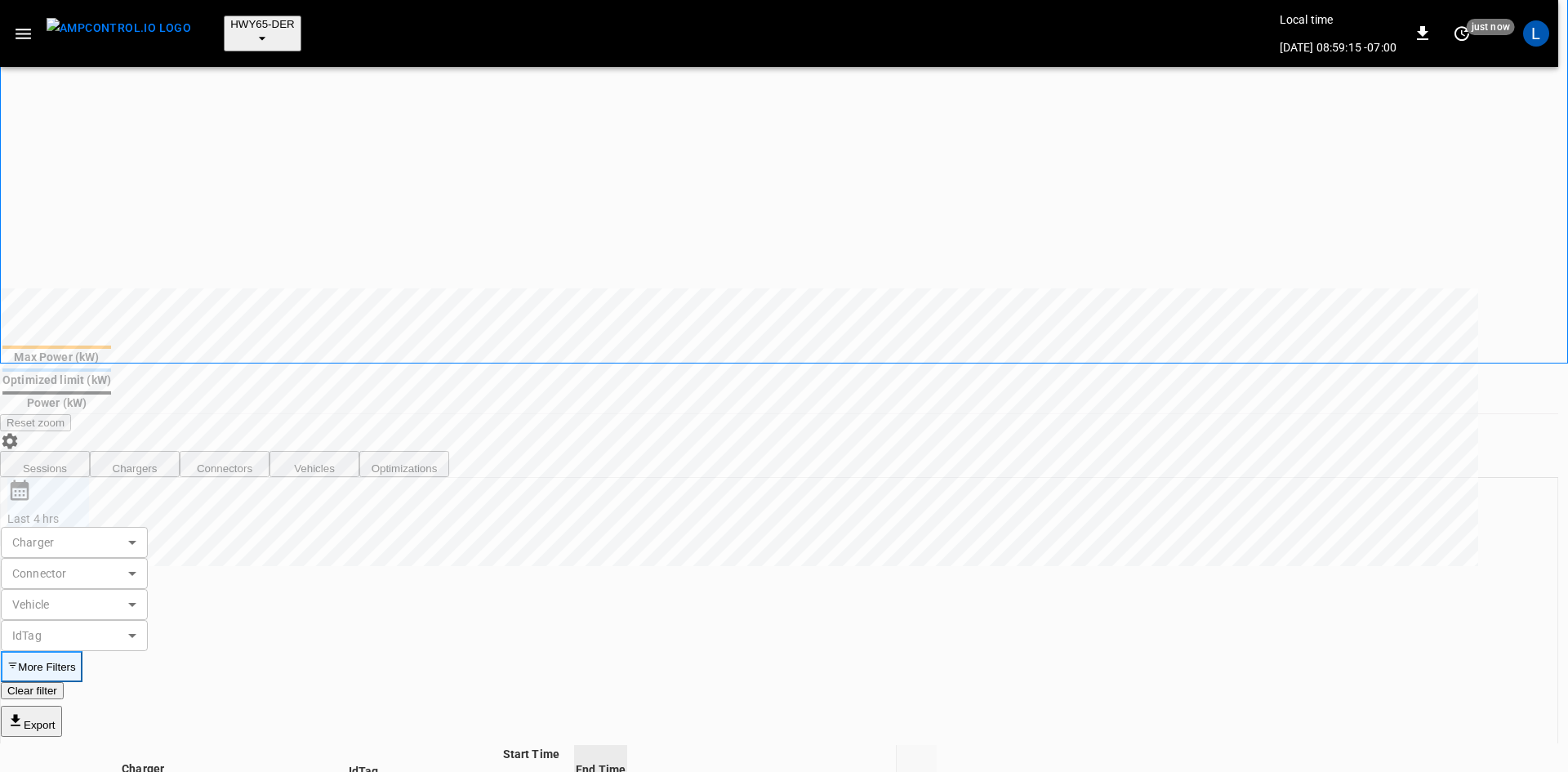
click at [889, 244] on div at bounding box center [784, 386] width 1568 height 772
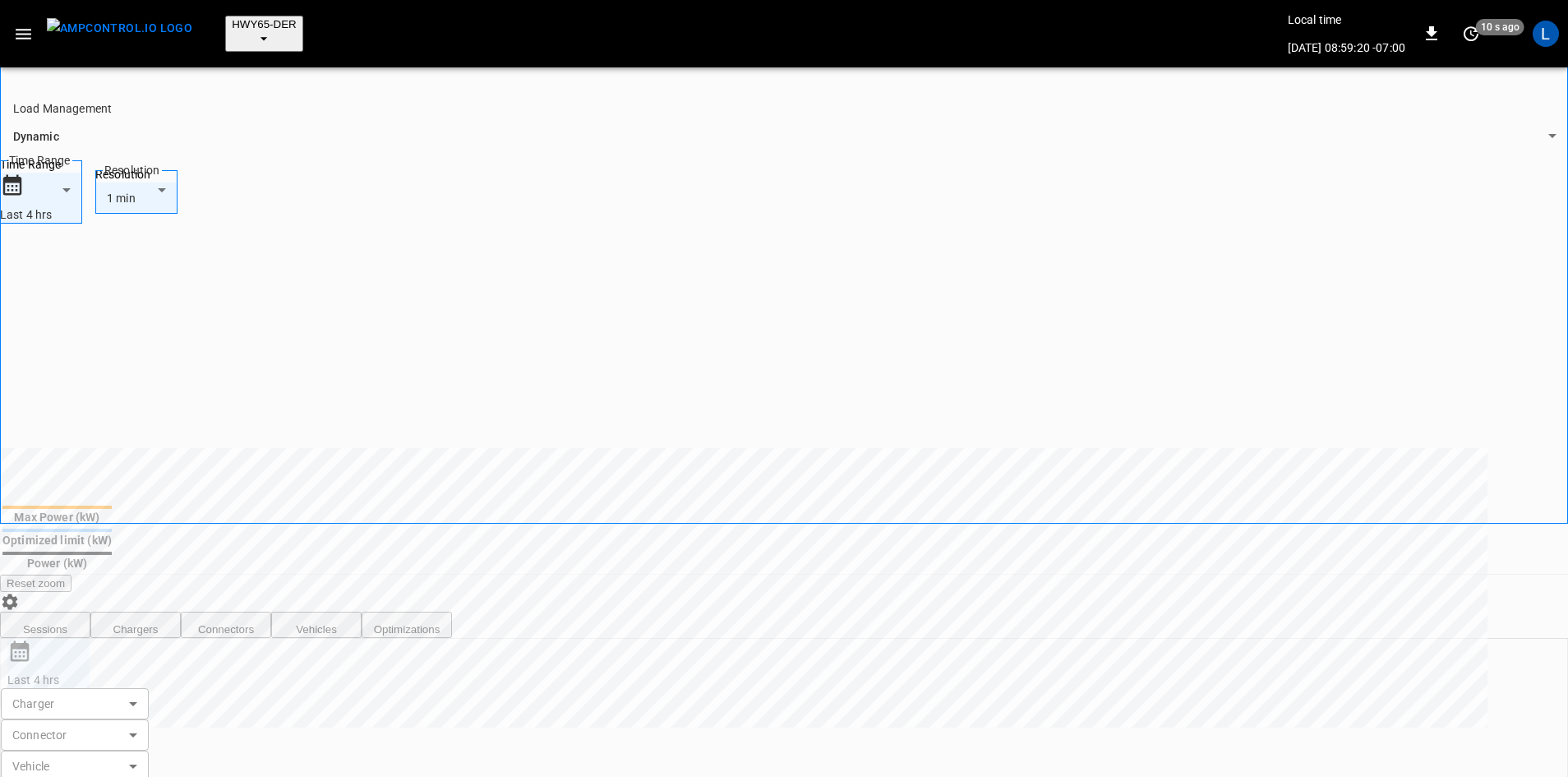
scroll to position [246, 0]
drag, startPoint x: 614, startPoint y: 252, endPoint x: 771, endPoint y: 294, distance: 162.5
click at [771, 294] on div at bounding box center [744, 370] width 1487 height 279
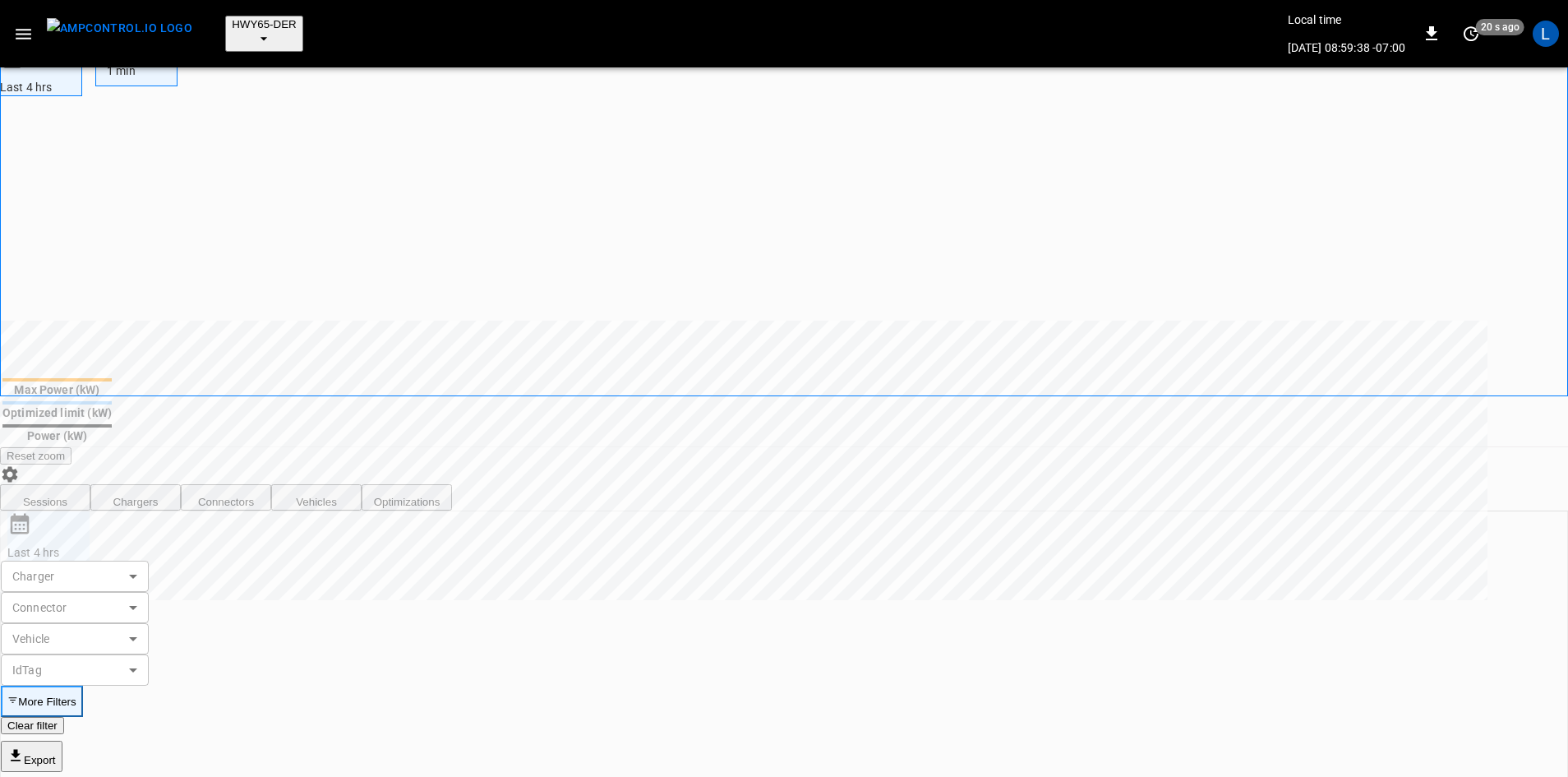
scroll to position [411, 0]
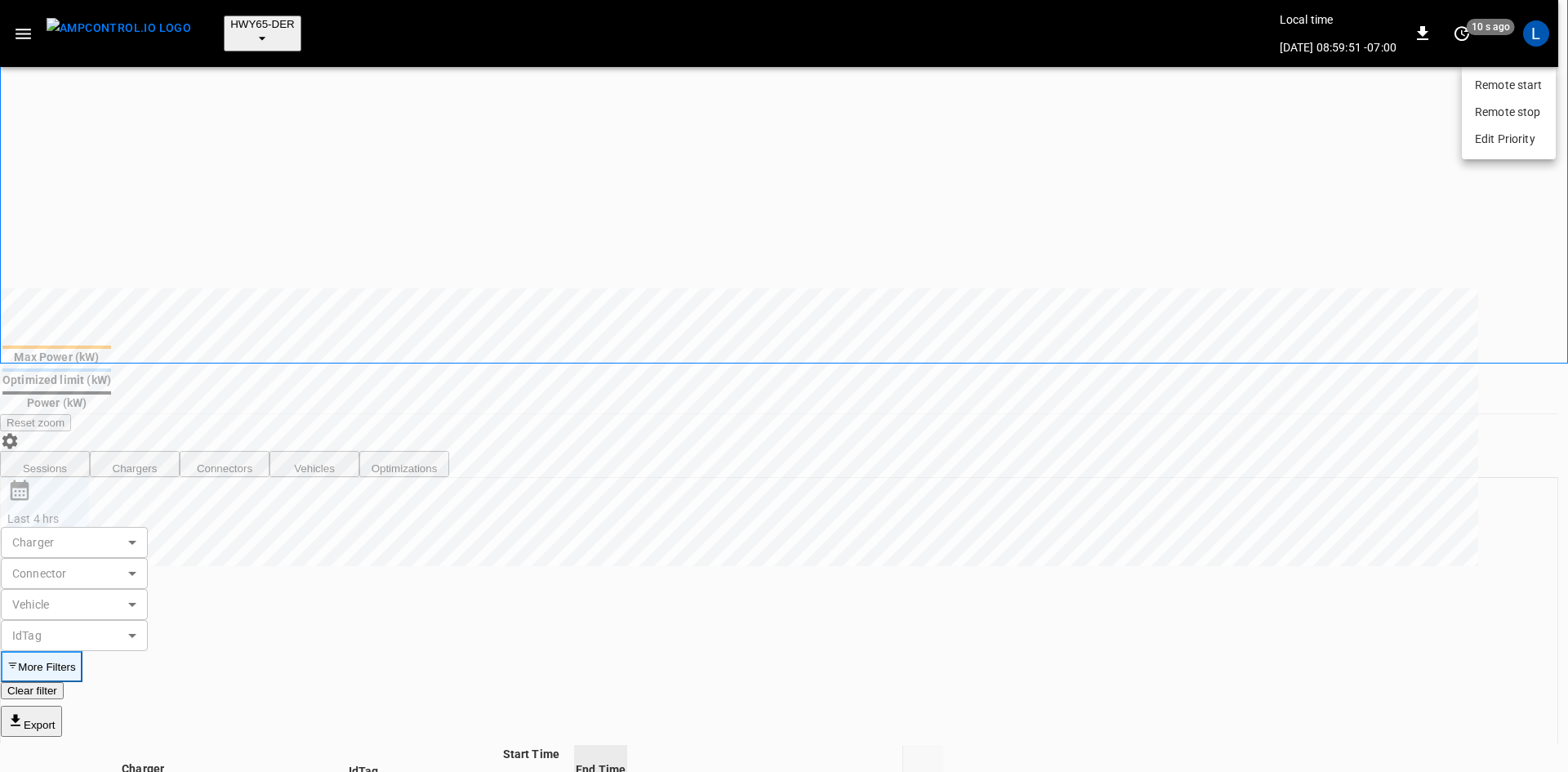
click at [1487, 152] on li "Edit Priority" at bounding box center [1509, 140] width 94 height 27
click at [870, 162] on body "**********" at bounding box center [784, 738] width 1568 height 2292
type input "*"
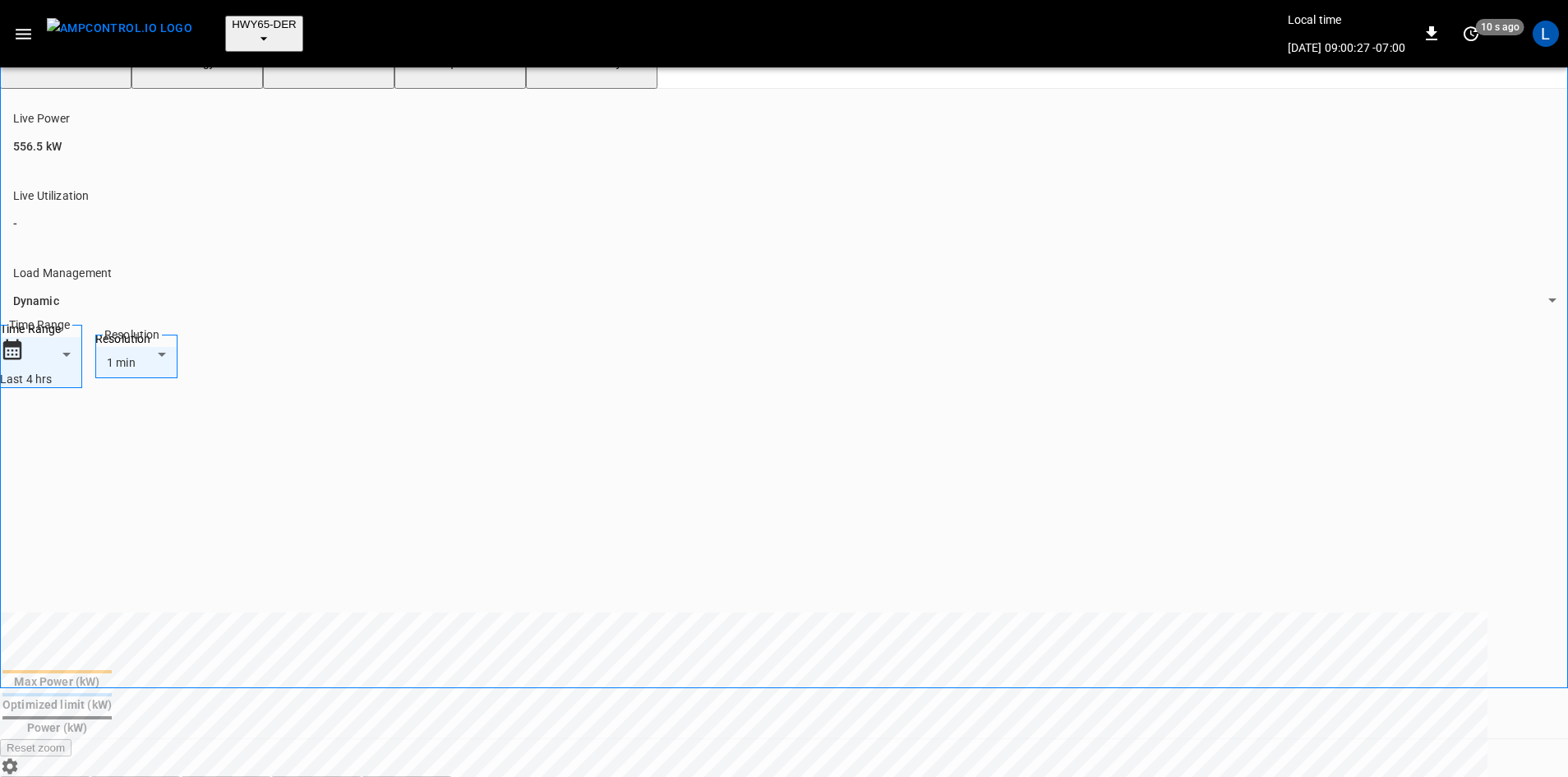
scroll to position [82, 0]
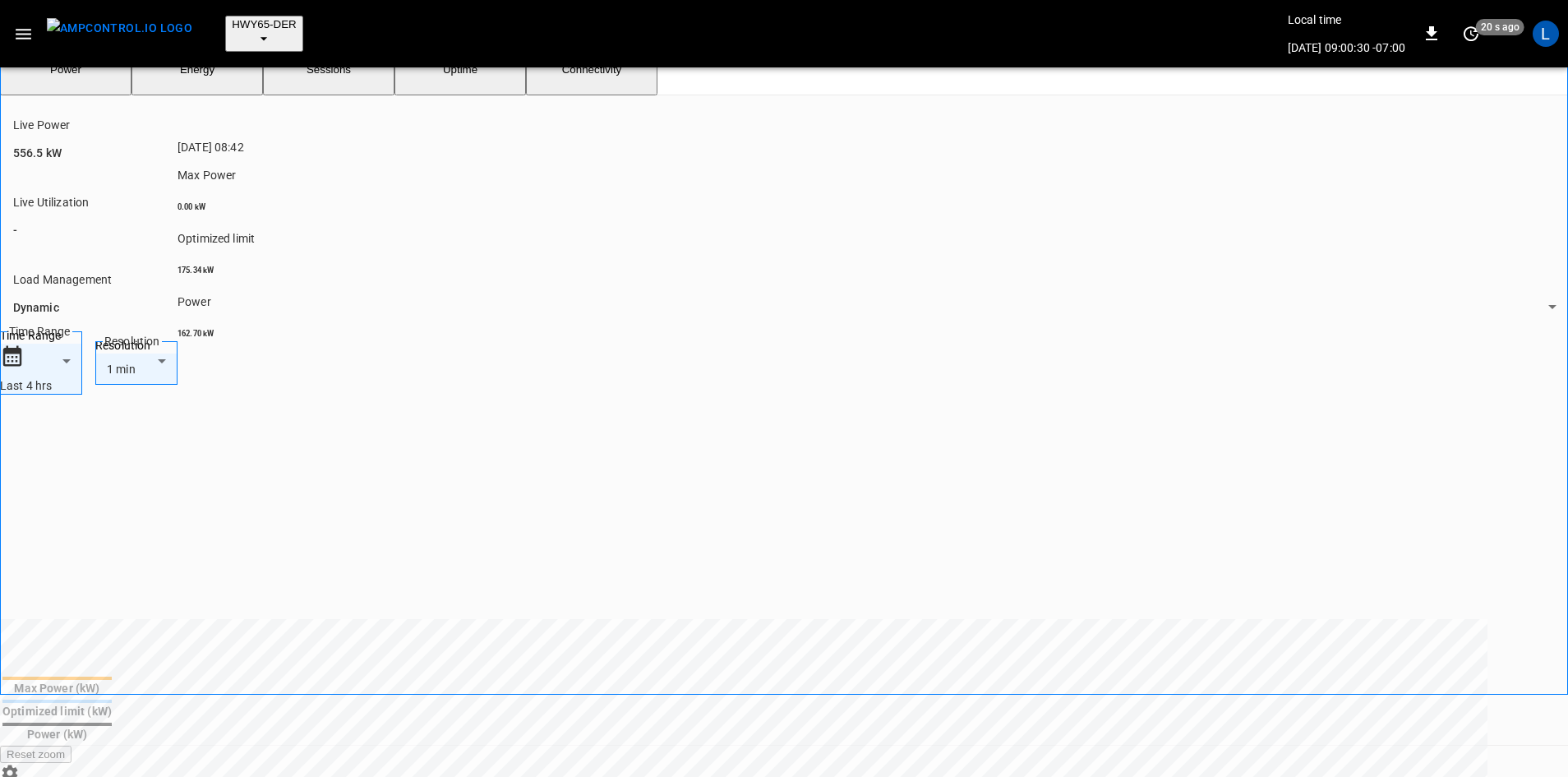
drag, startPoint x: 111, startPoint y: 396, endPoint x: 239, endPoint y: 429, distance: 132.2
click at [72, 746] on button "Reset zoom" at bounding box center [36, 754] width 72 height 17
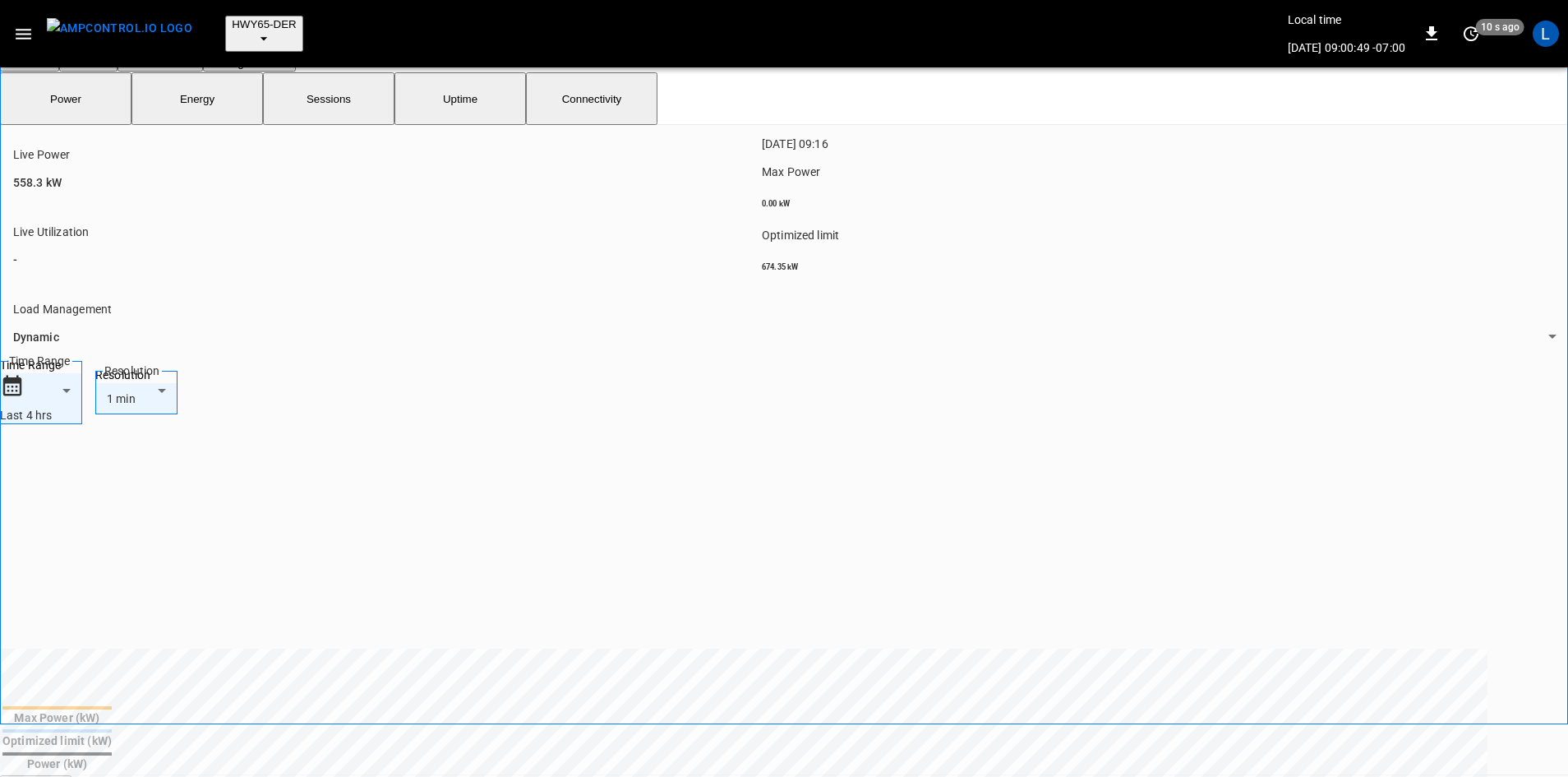
scroll to position [0, 0]
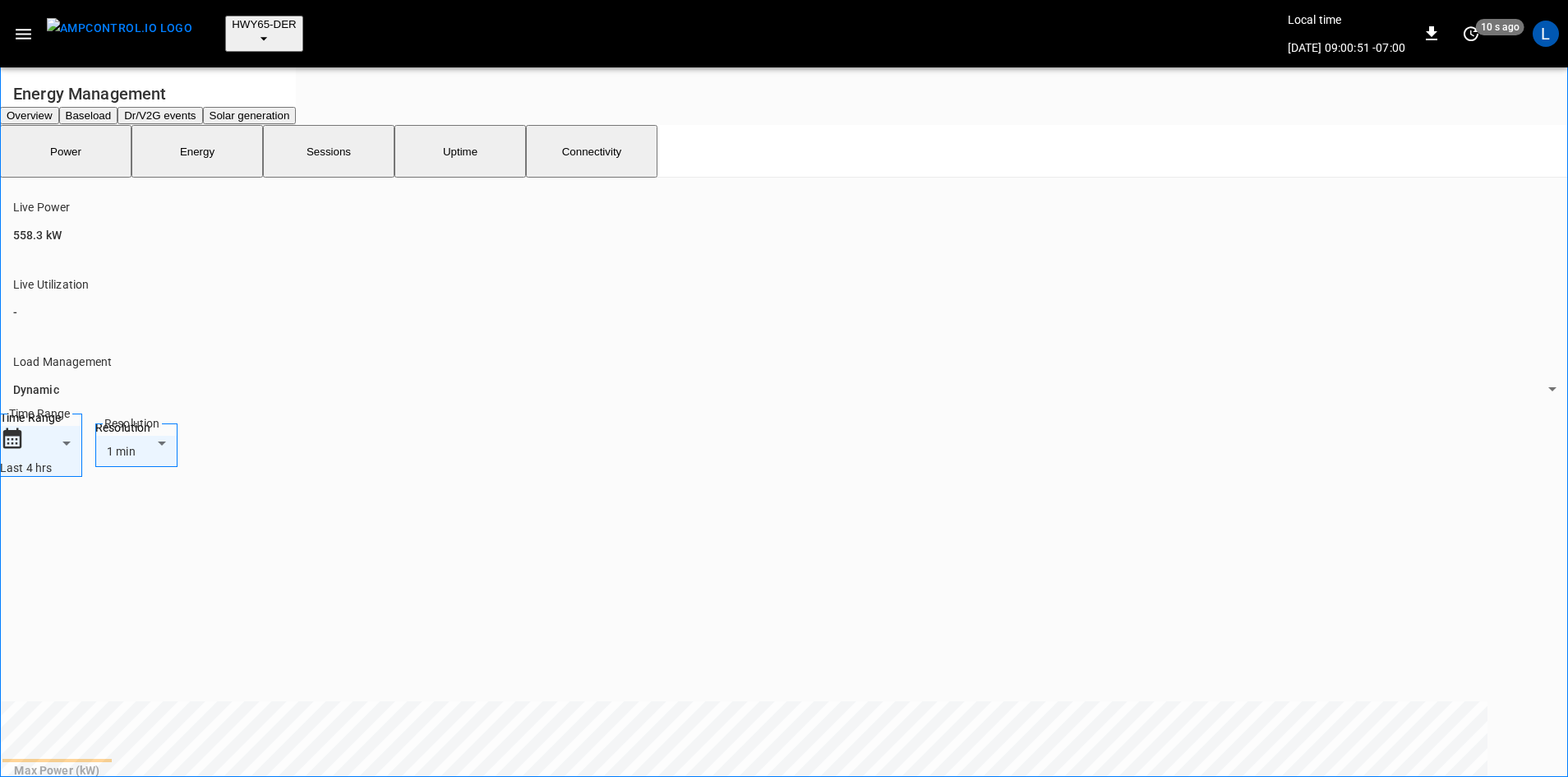
click at [297, 107] on button "Solar generation" at bounding box center [250, 115] width 94 height 17
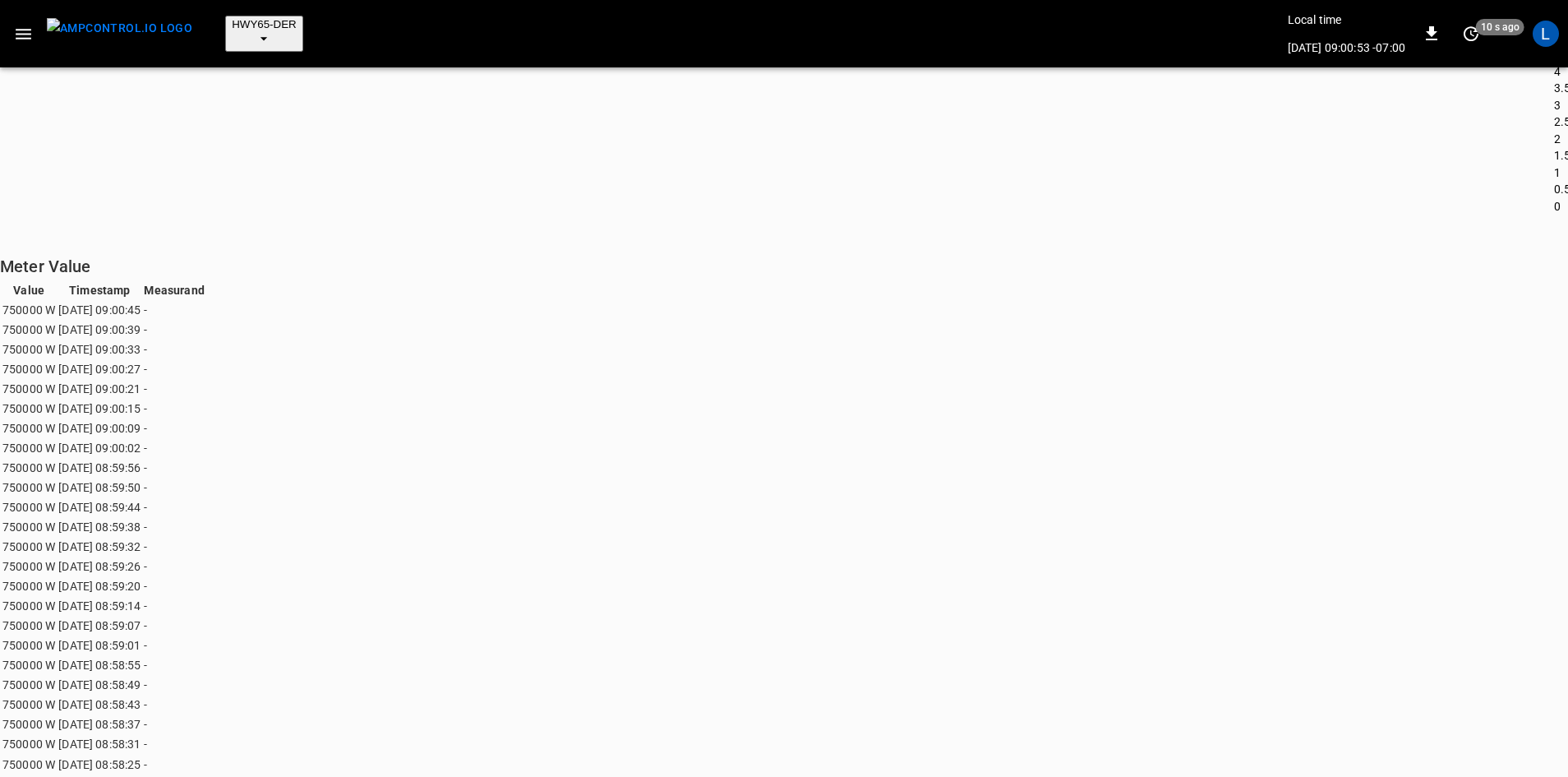
scroll to position [246, 0]
drag, startPoint x: 47, startPoint y: 399, endPoint x: 87, endPoint y: 404, distance: 40.3
click at [56, 313] on td "750000 W" at bounding box center [28, 304] width 54 height 18
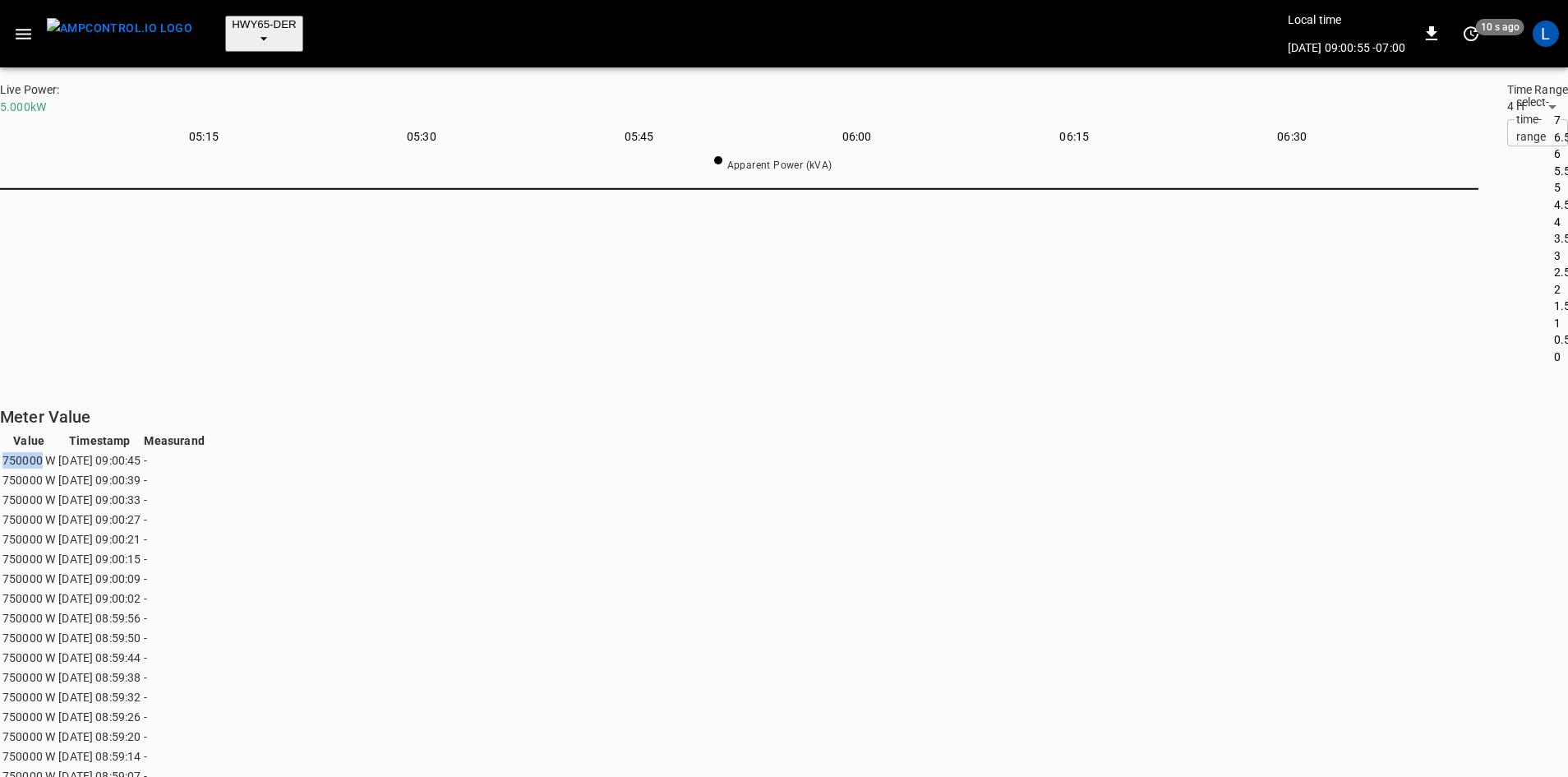
scroll to position [0, 0]
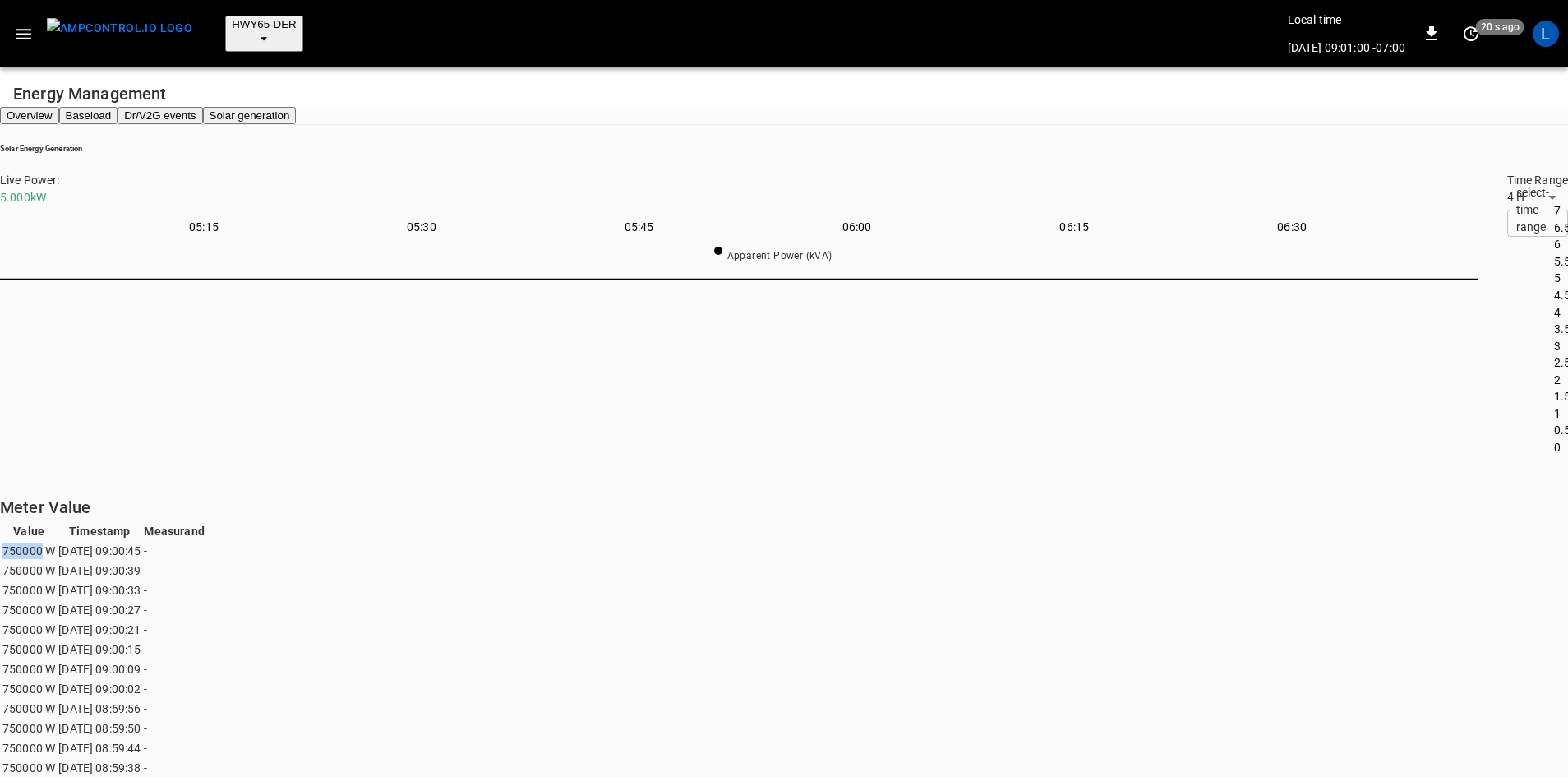
click at [59, 107] on button "Overview" at bounding box center [29, 115] width 59 height 17
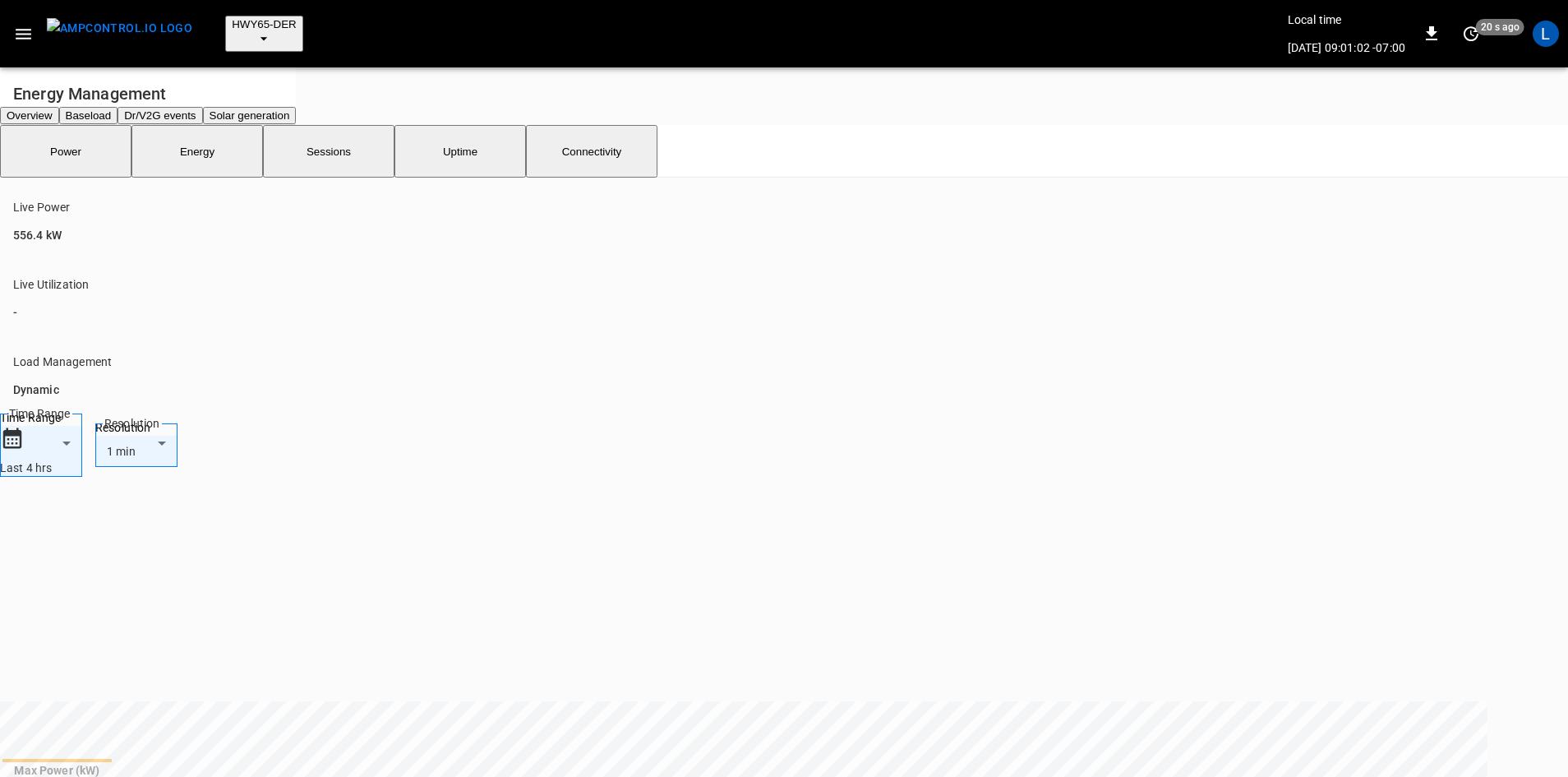
click at [297, 107] on button "Solar generation" at bounding box center [250, 115] width 94 height 17
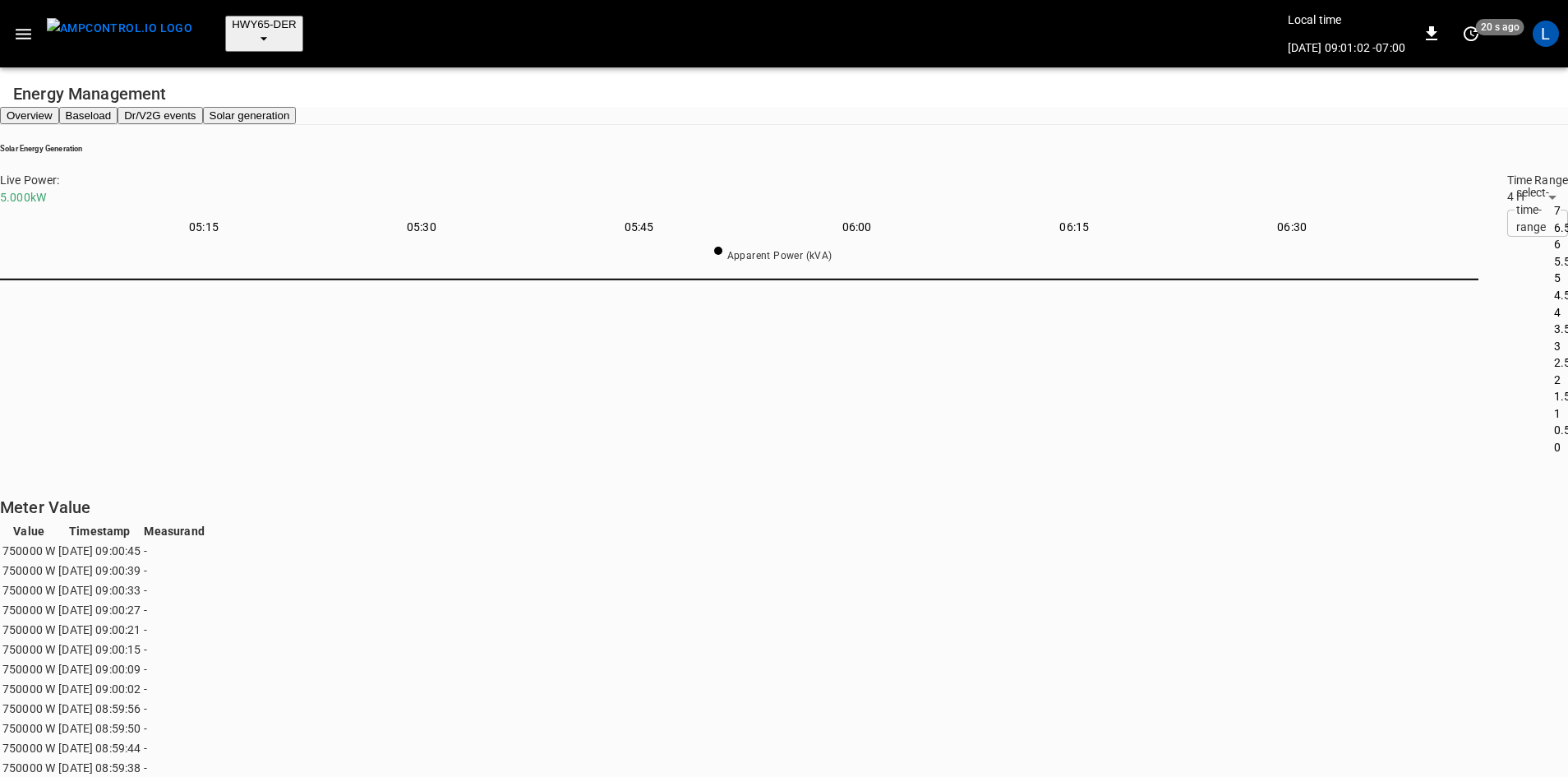
scroll to position [229, 1468]
click at [59, 107] on button "Overview" at bounding box center [29, 115] width 59 height 17
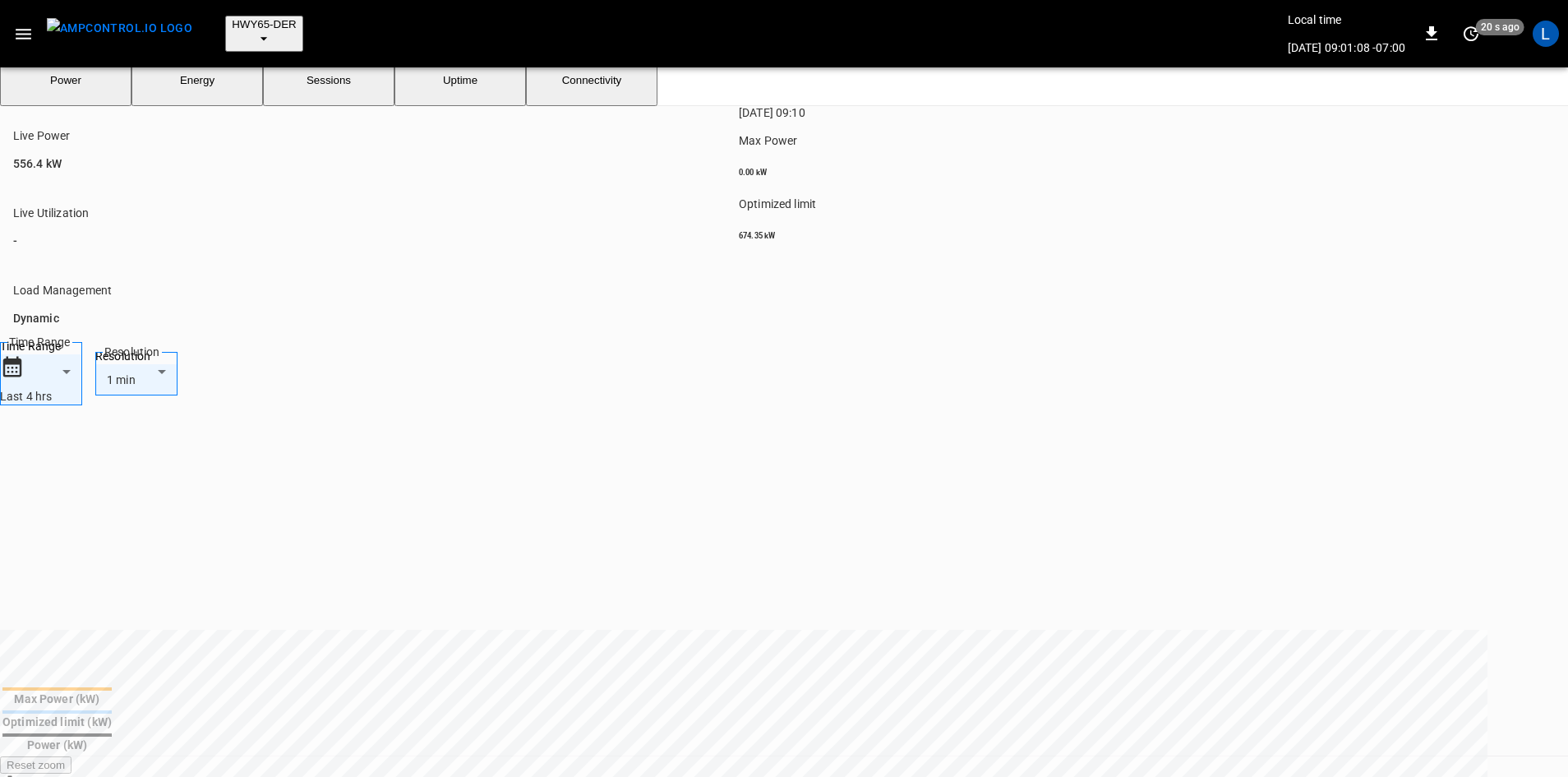
scroll to position [164, 0]
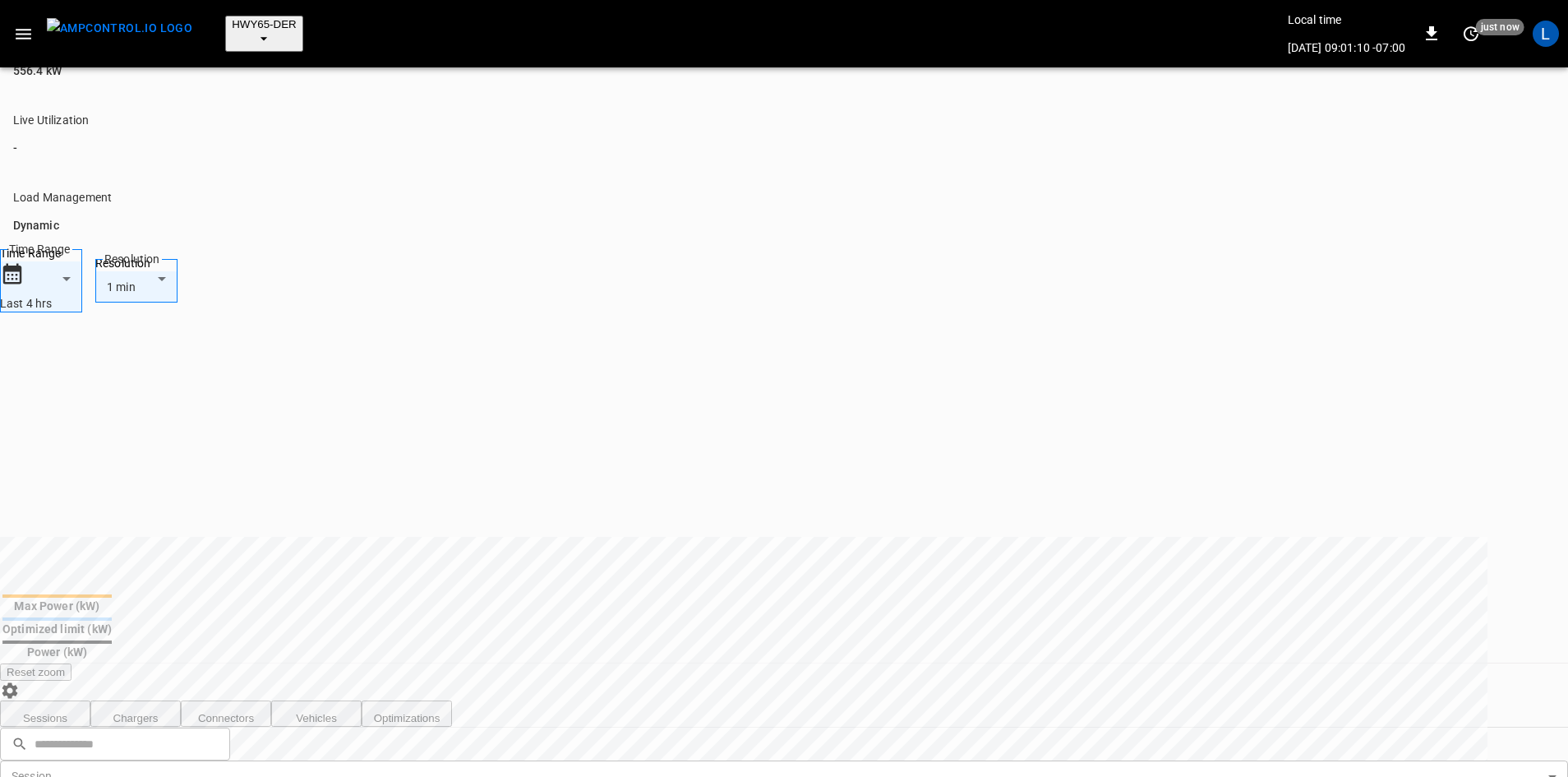
click at [83, 700] on button "Sessions" at bounding box center [45, 713] width 90 height 27
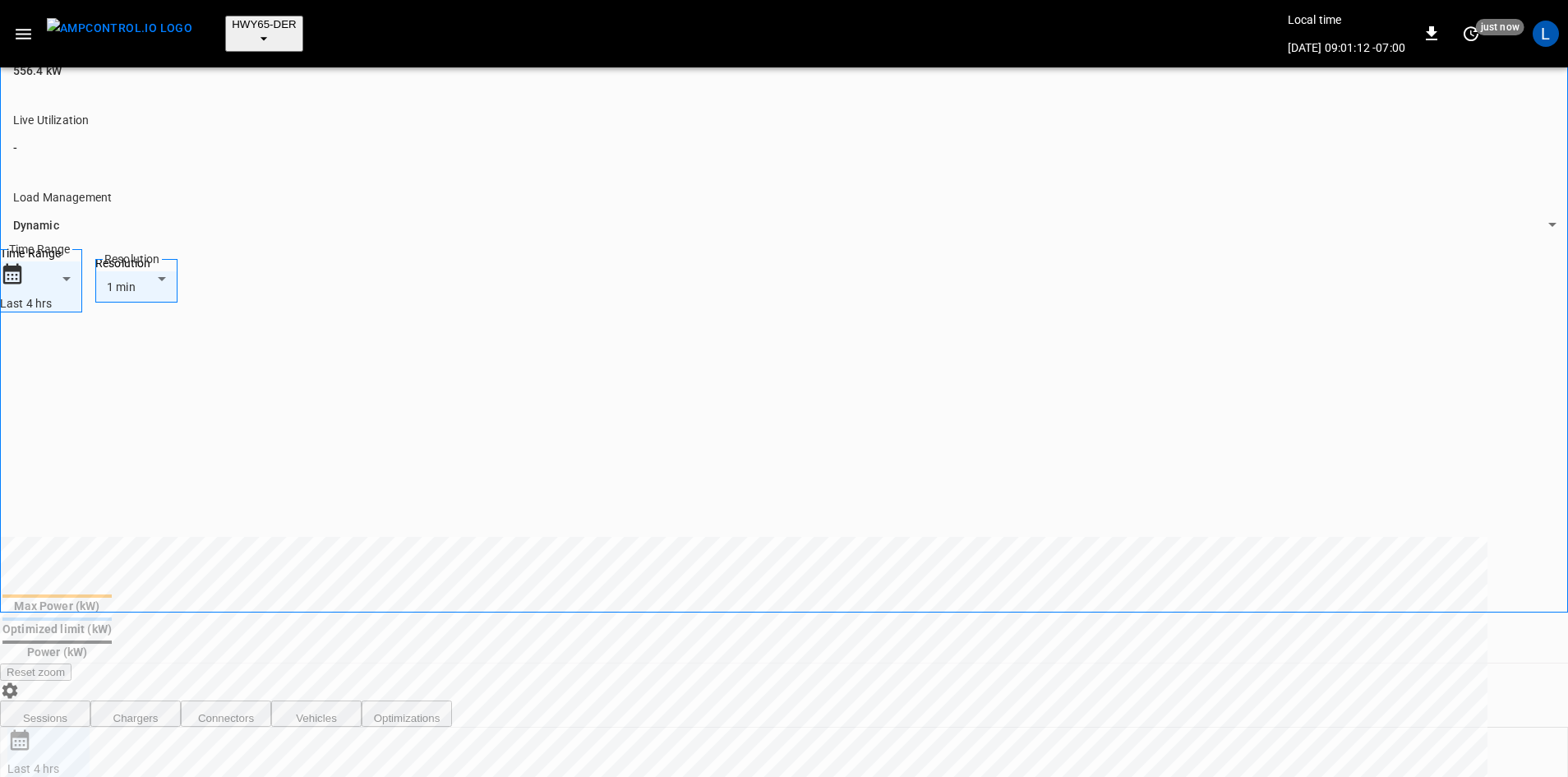
click at [139, 700] on button "Chargers" at bounding box center [135, 713] width 90 height 27
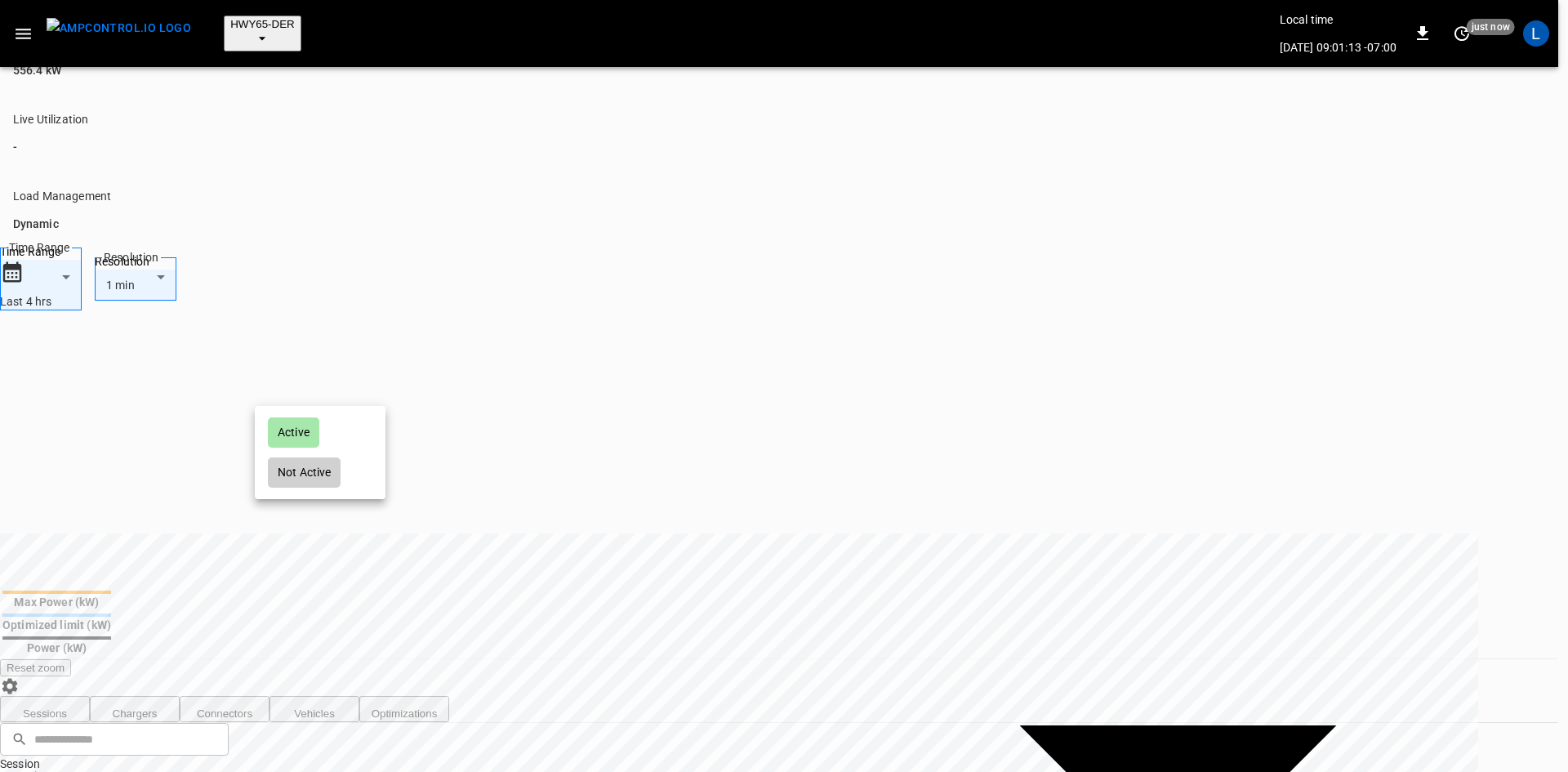
click at [304, 447] on div "Active" at bounding box center [294, 432] width 51 height 30
type input "******"
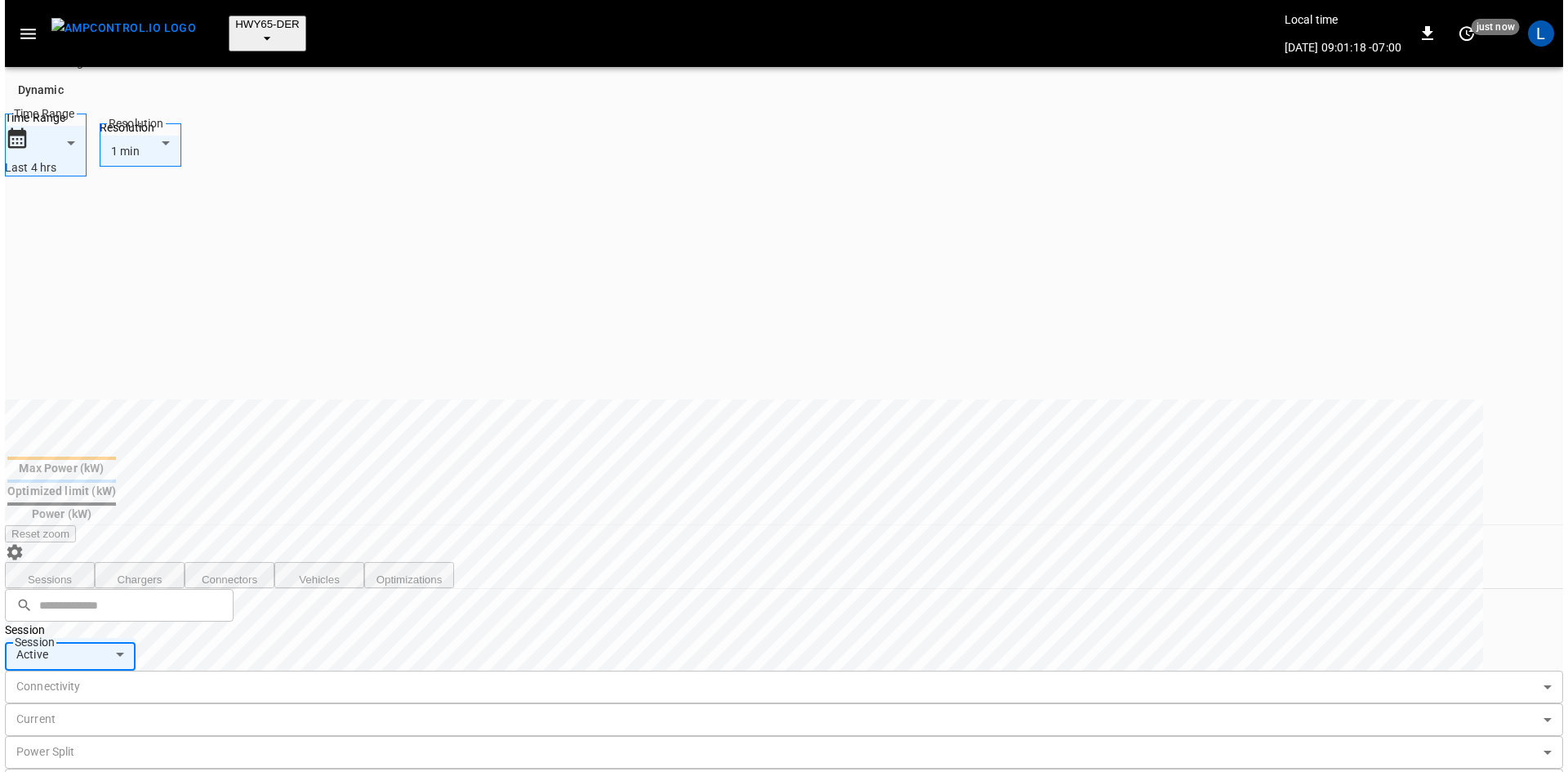
scroll to position [327, 0]
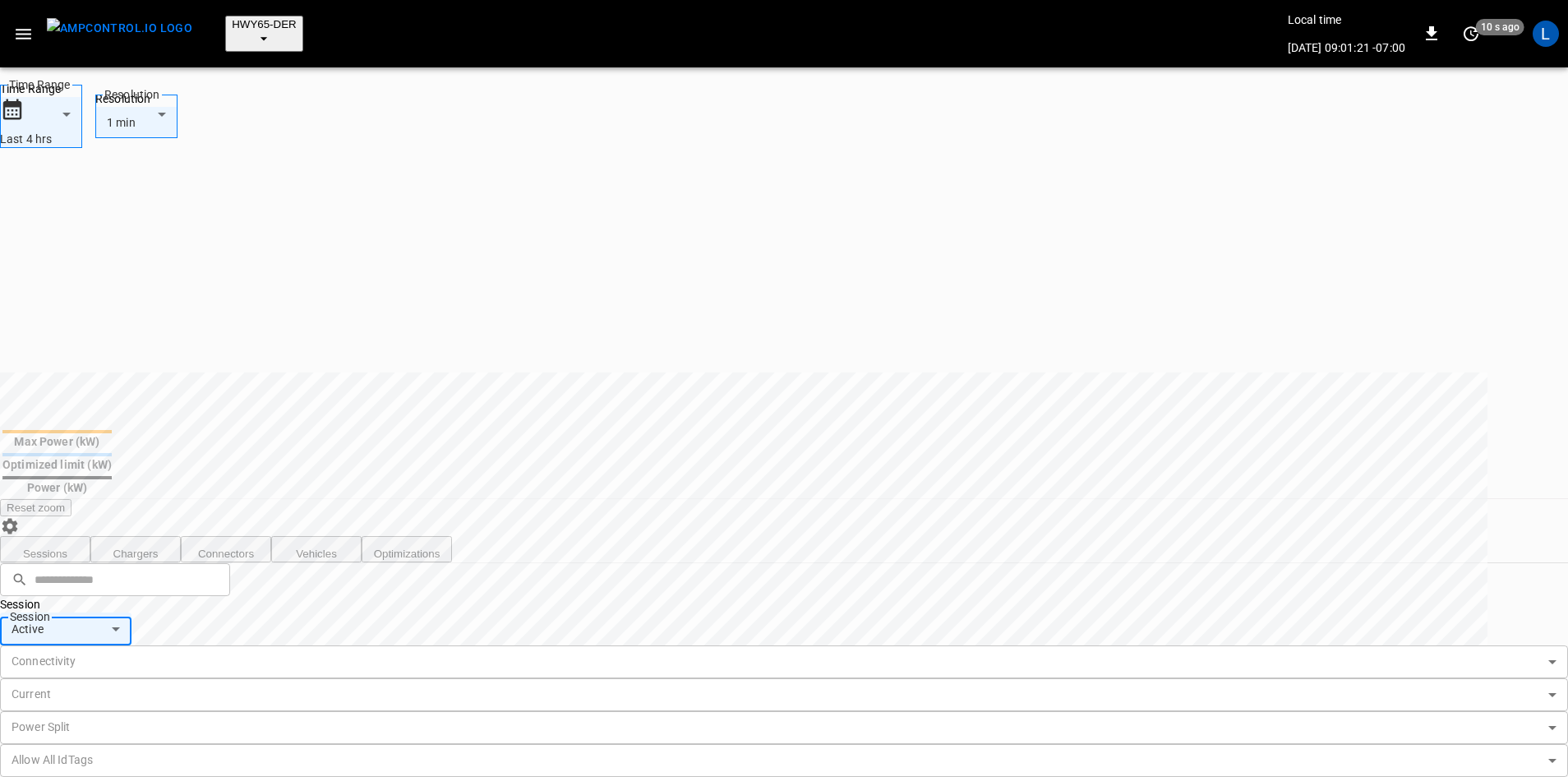
click at [74, 536] on button "Sessions" at bounding box center [45, 549] width 90 height 27
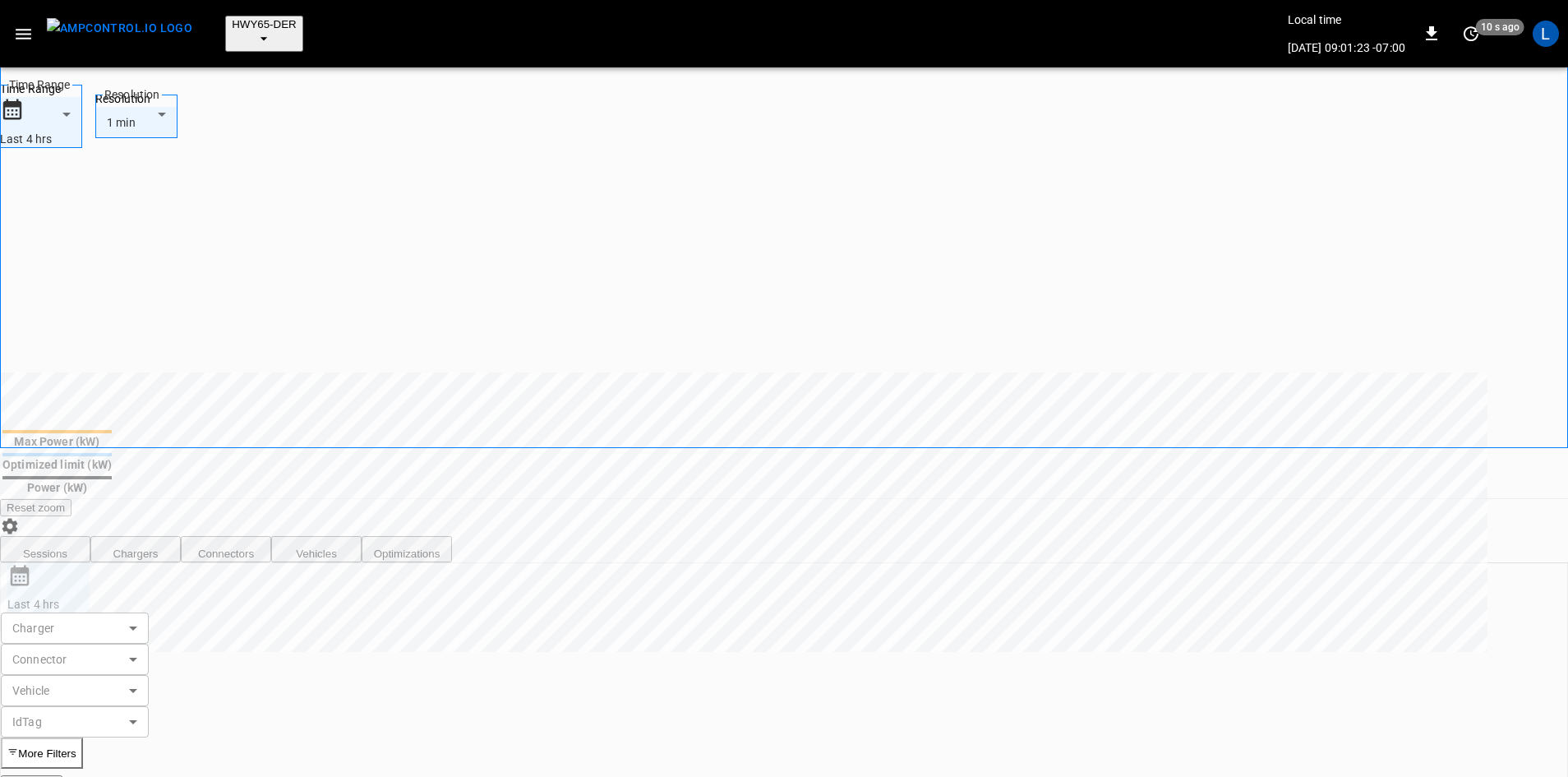
drag, startPoint x: 364, startPoint y: 332, endPoint x: 363, endPoint y: 343, distance: 11.0
click at [362, 536] on button "Vehicles" at bounding box center [316, 549] width 90 height 27
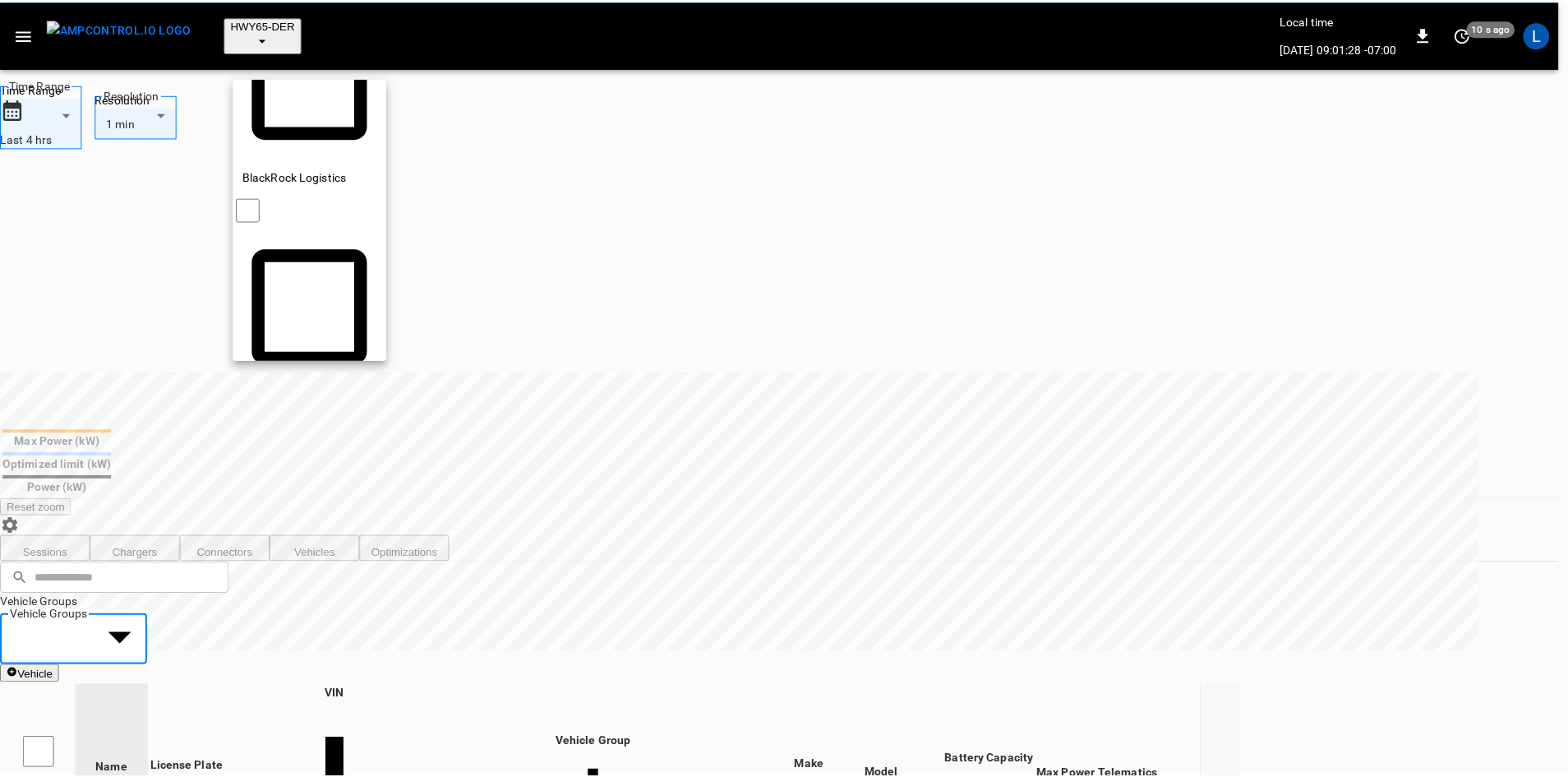
scroll to position [411, 0]
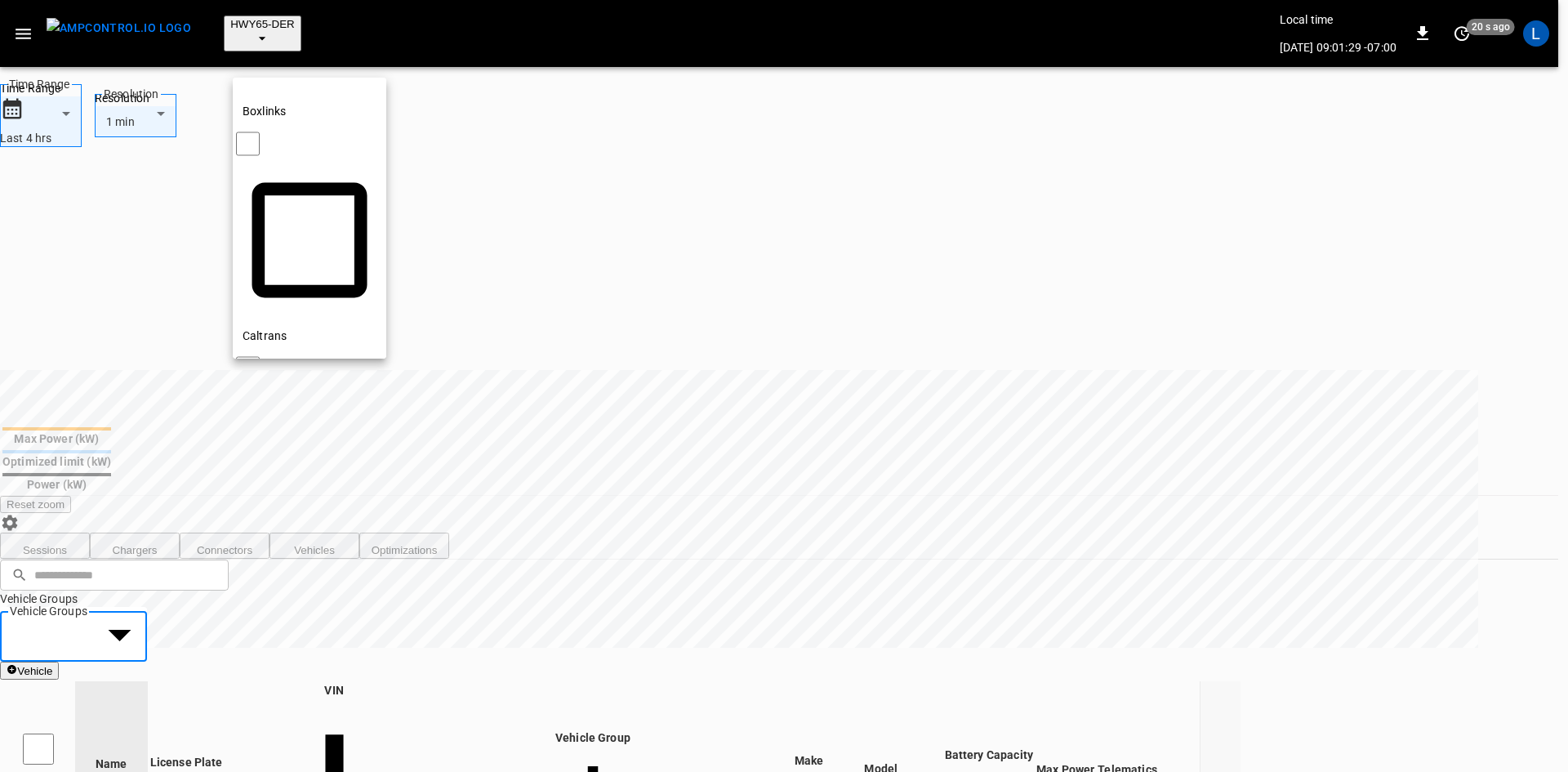
click at [467, 401] on div at bounding box center [784, 386] width 1568 height 772
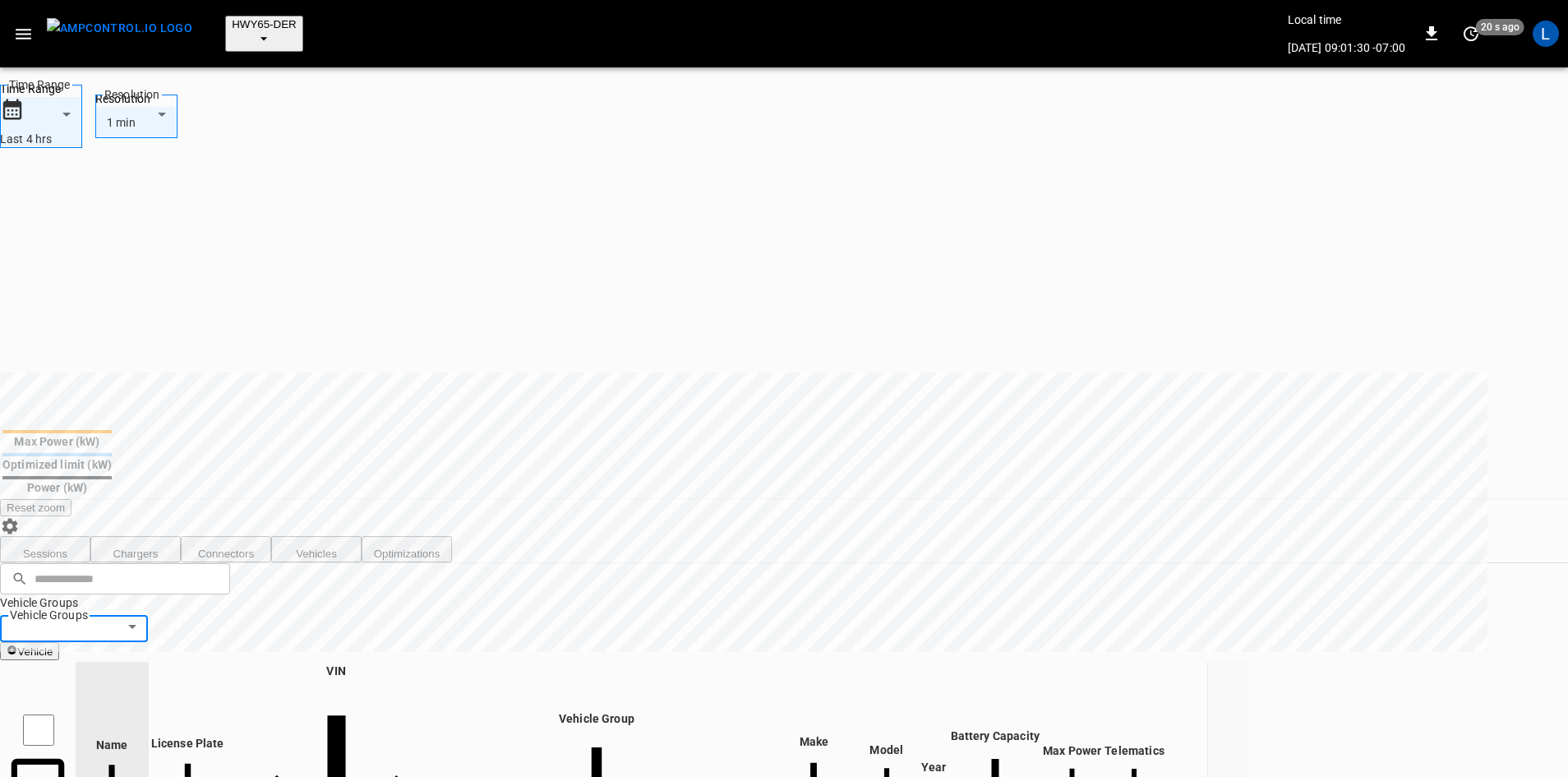
click at [66, 536] on button "Sessions" at bounding box center [45, 549] width 90 height 27
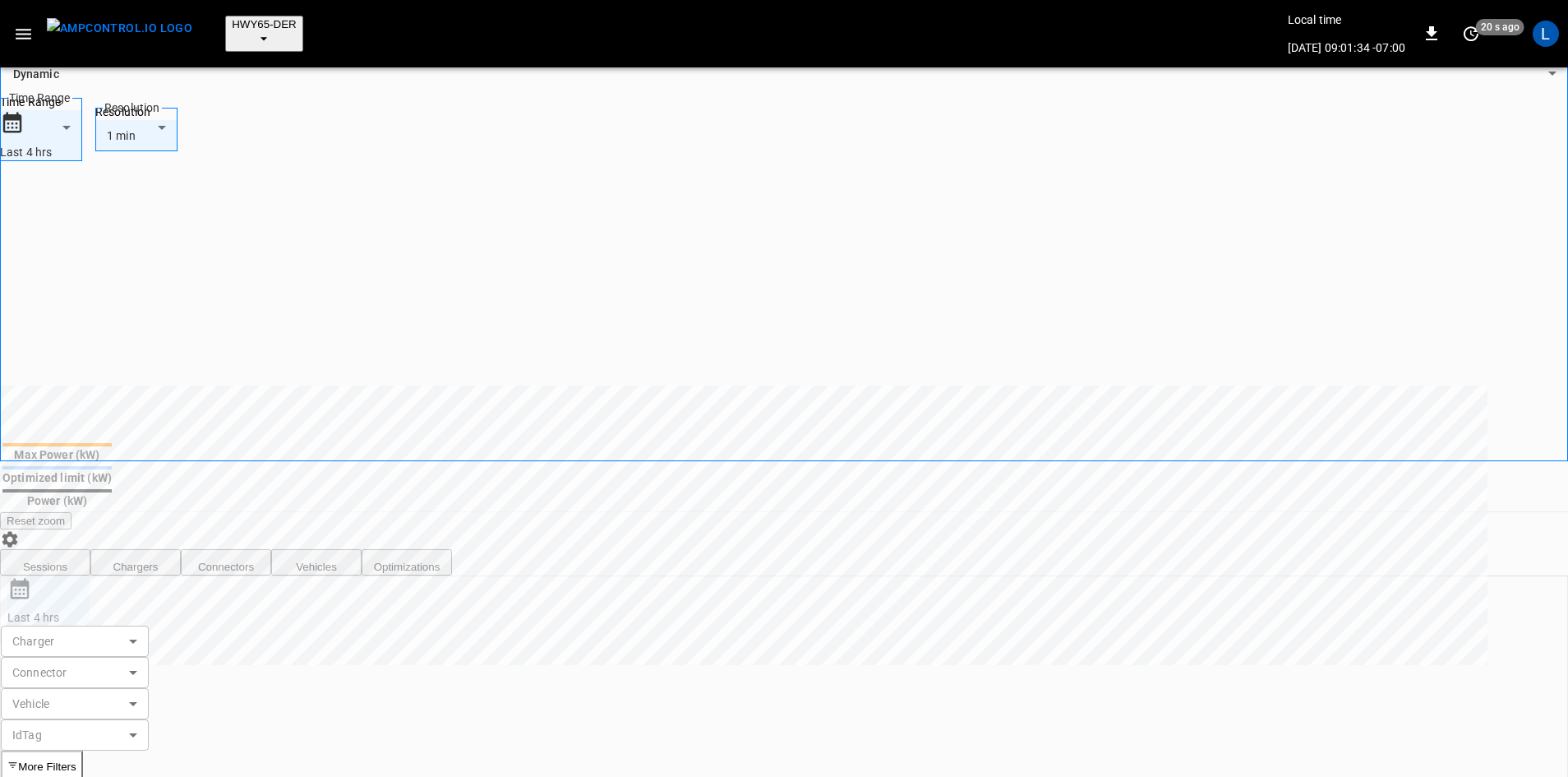
scroll to position [164, 0]
